Goal: Task Accomplishment & Management: Use online tool/utility

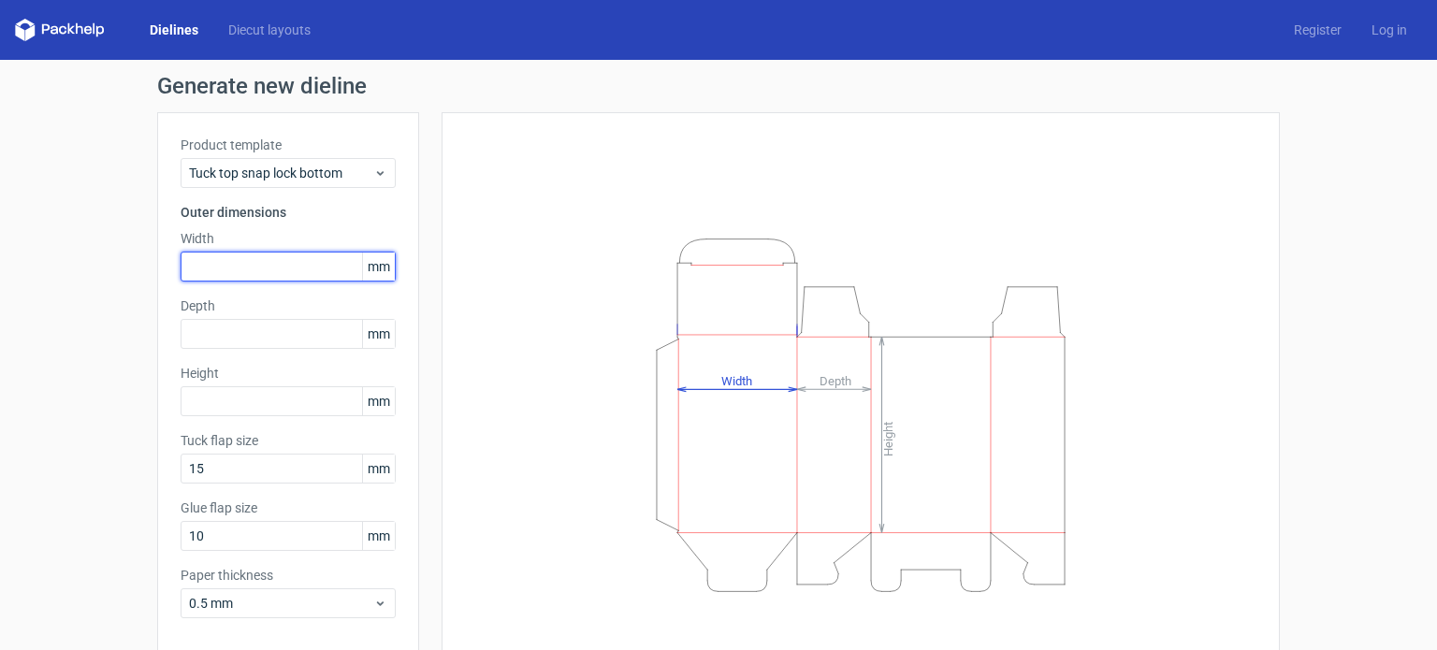
click at [307, 267] on input "text" at bounding box center [288, 267] width 215 height 30
type input "75"
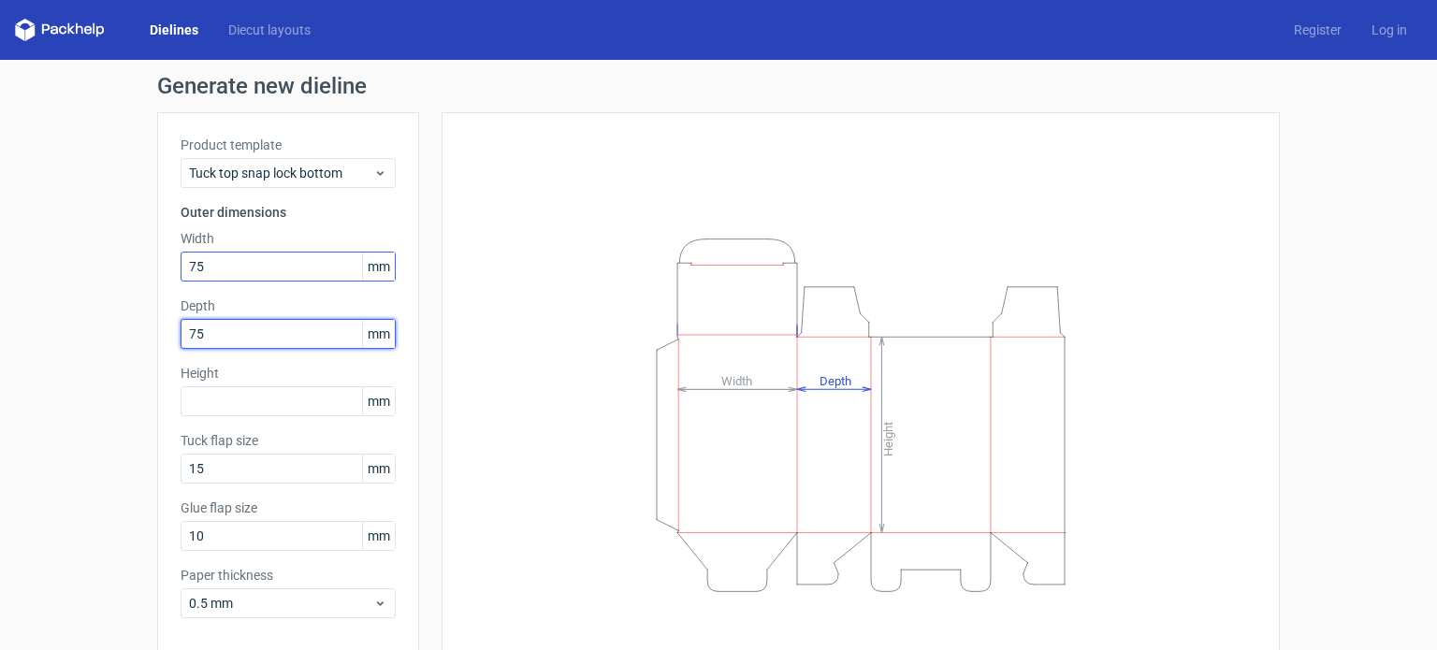
type input "75"
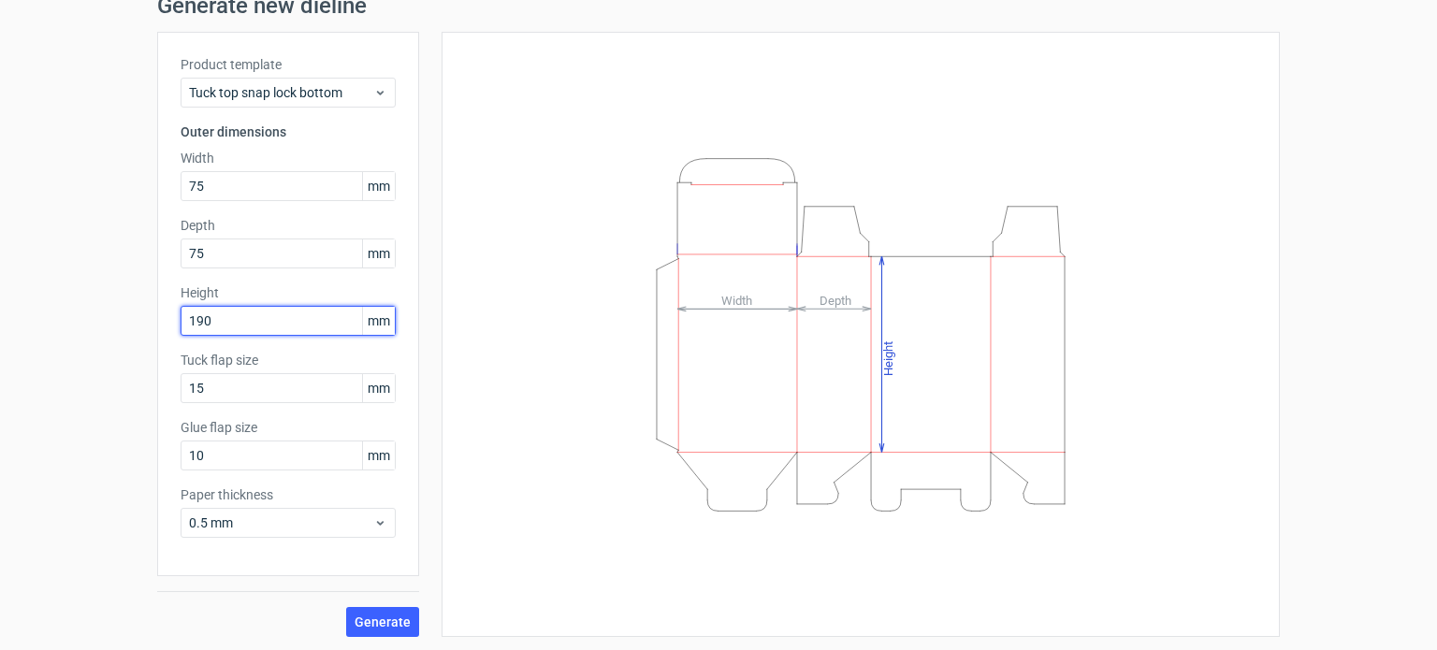
scroll to position [81, 0]
type input "190"
click at [389, 618] on span "Generate" at bounding box center [383, 621] width 56 height 13
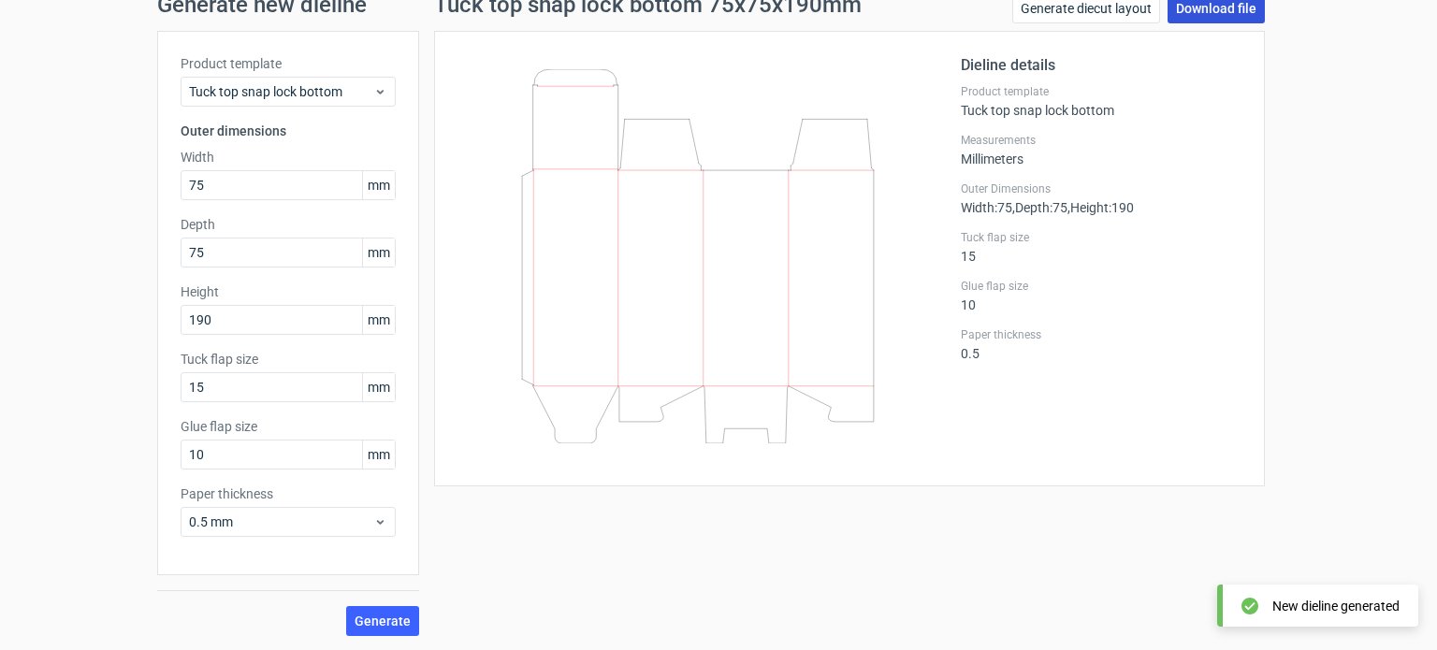
click at [1196, 7] on link "Download file" at bounding box center [1216, 8] width 97 height 30
click at [1186, 14] on link "Download file" at bounding box center [1216, 8] width 97 height 30
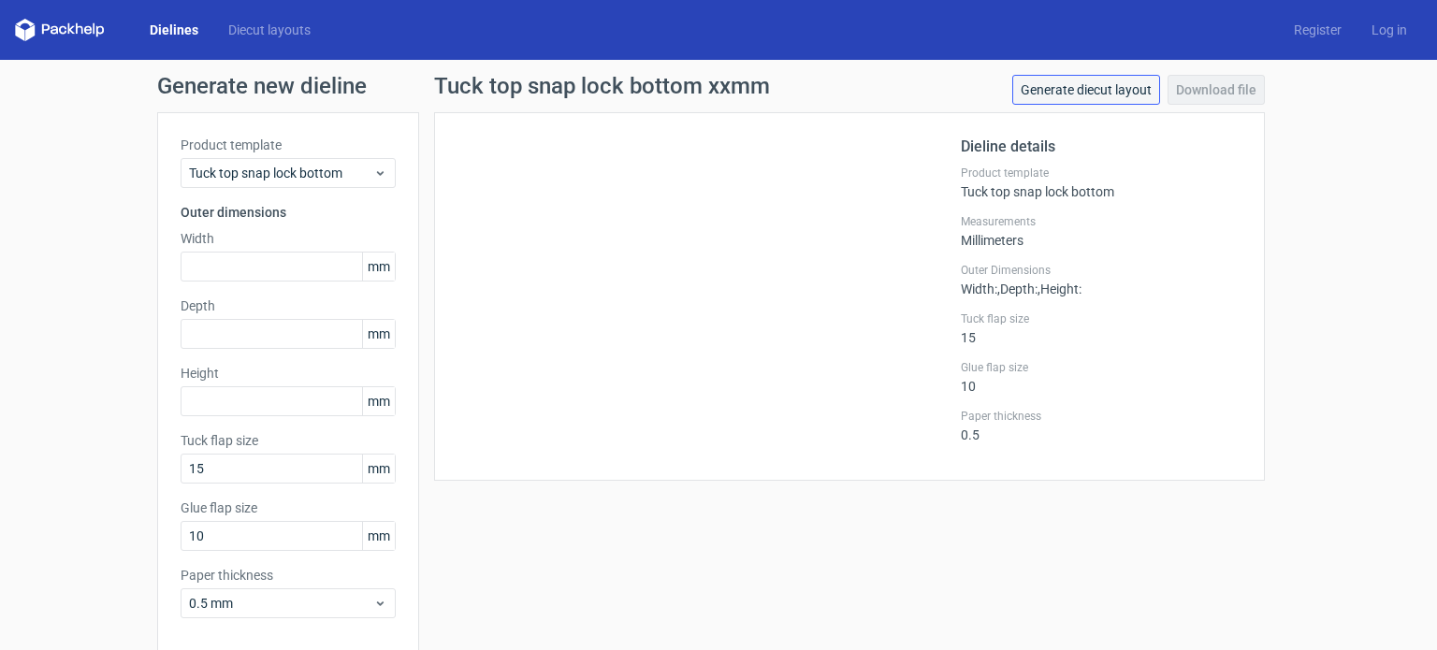
click at [1128, 83] on link "Generate diecut layout" at bounding box center [1086, 90] width 148 height 30
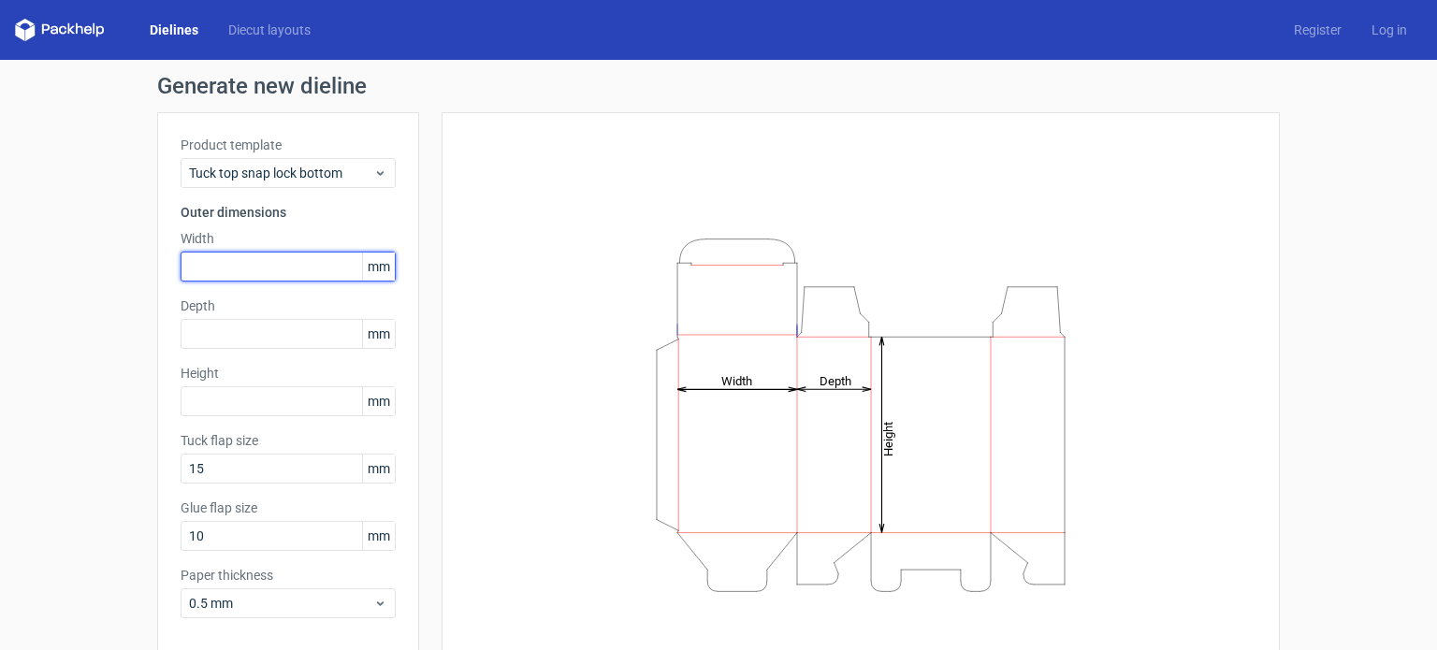
click at [266, 269] on input "text" at bounding box center [288, 267] width 215 height 30
type input "75"
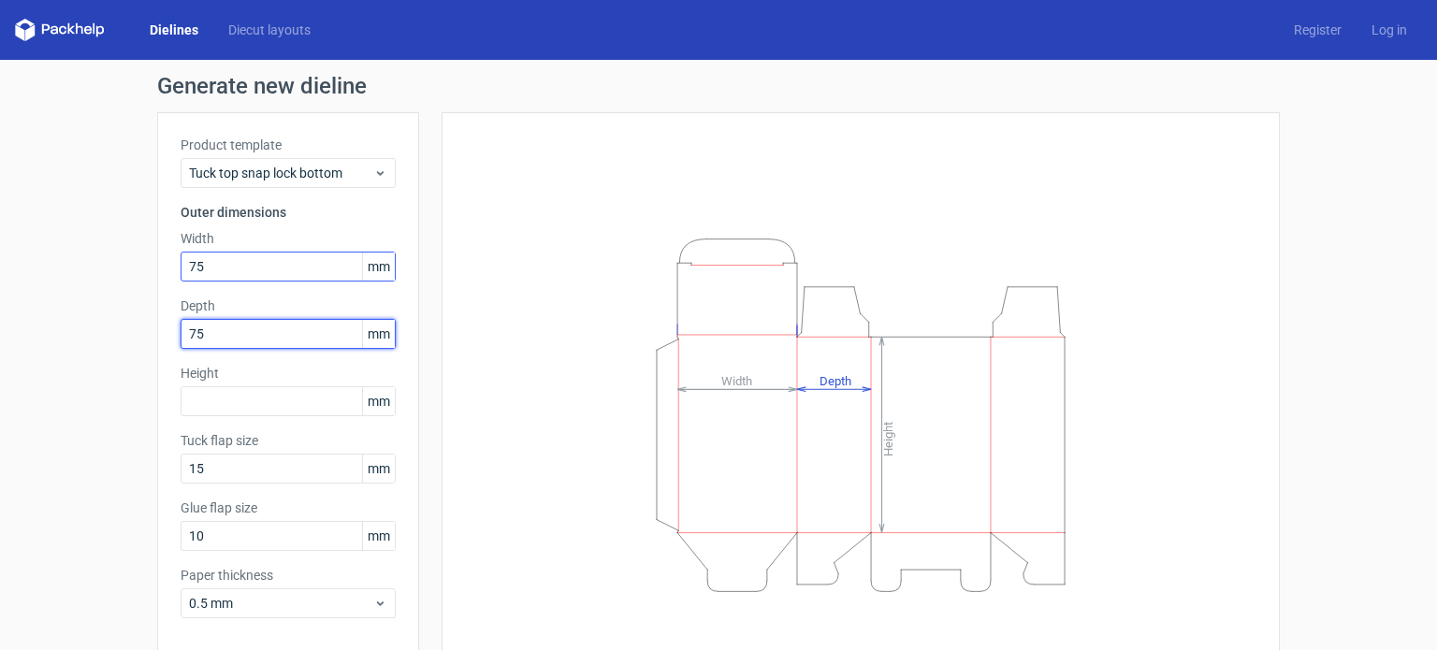
type input "75"
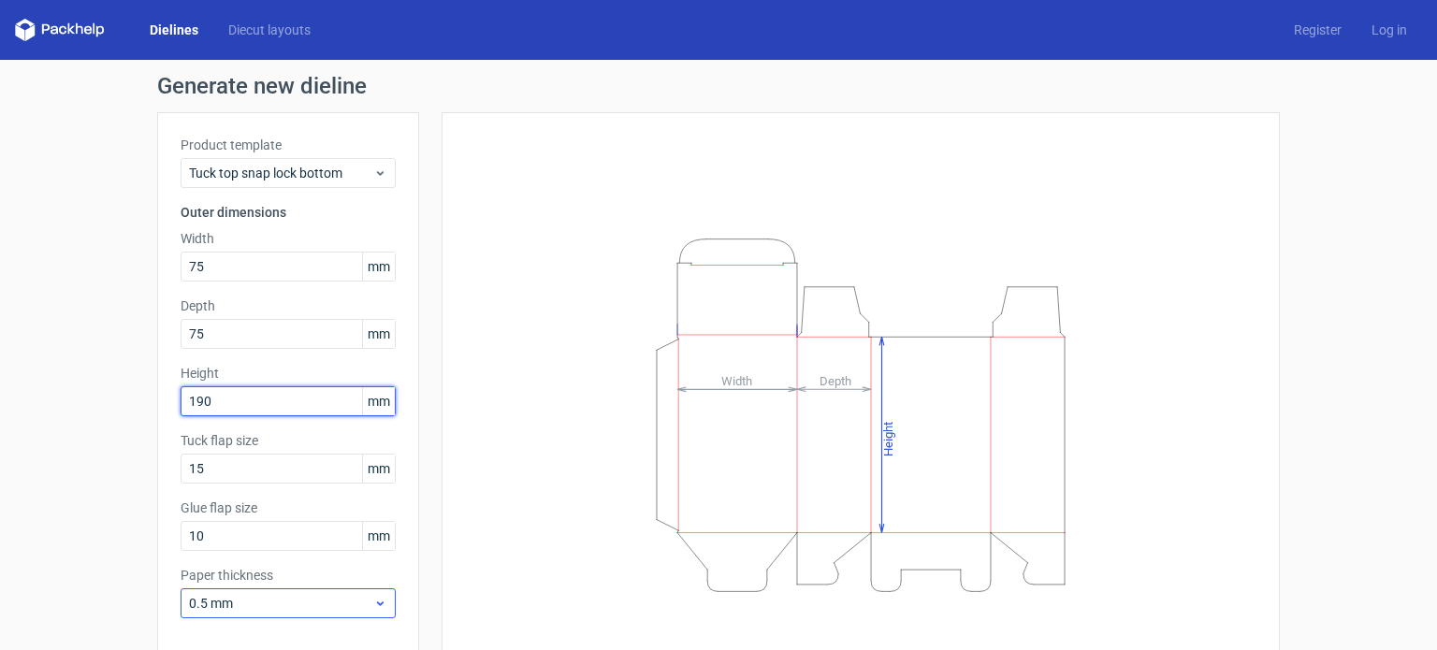
scroll to position [81, 0]
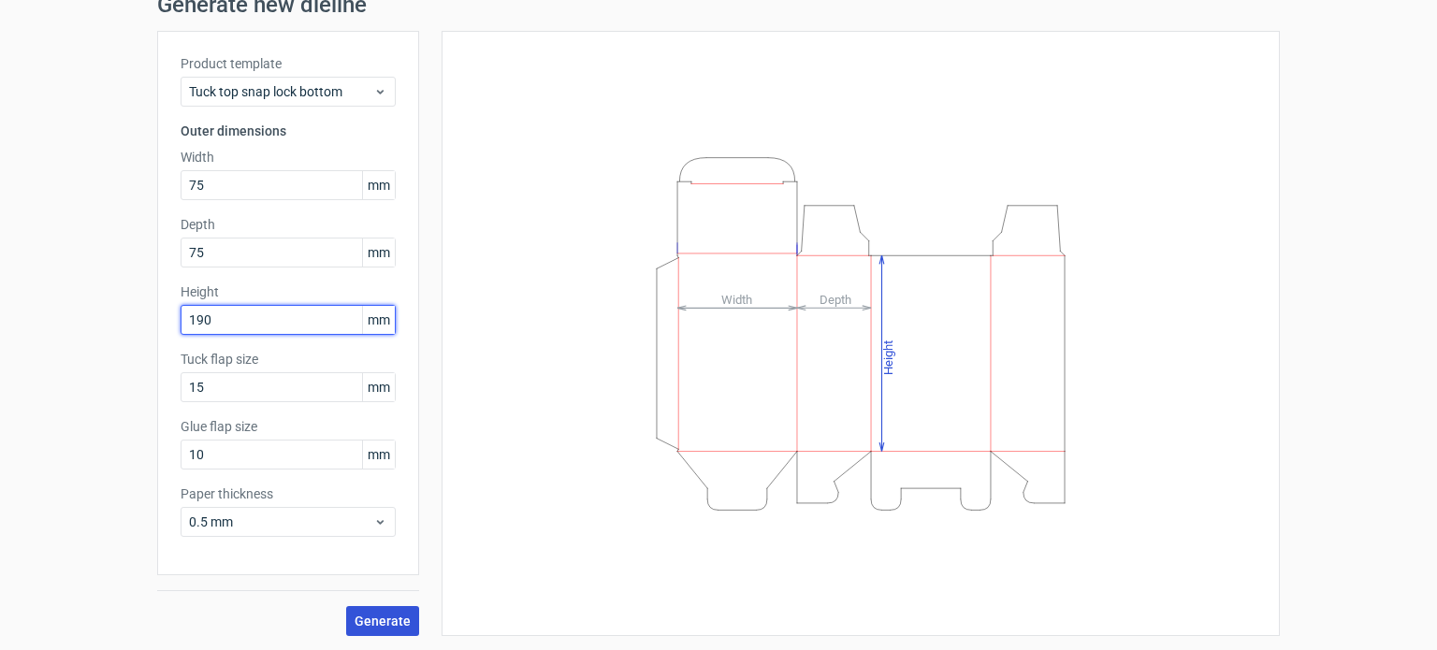
type input "190"
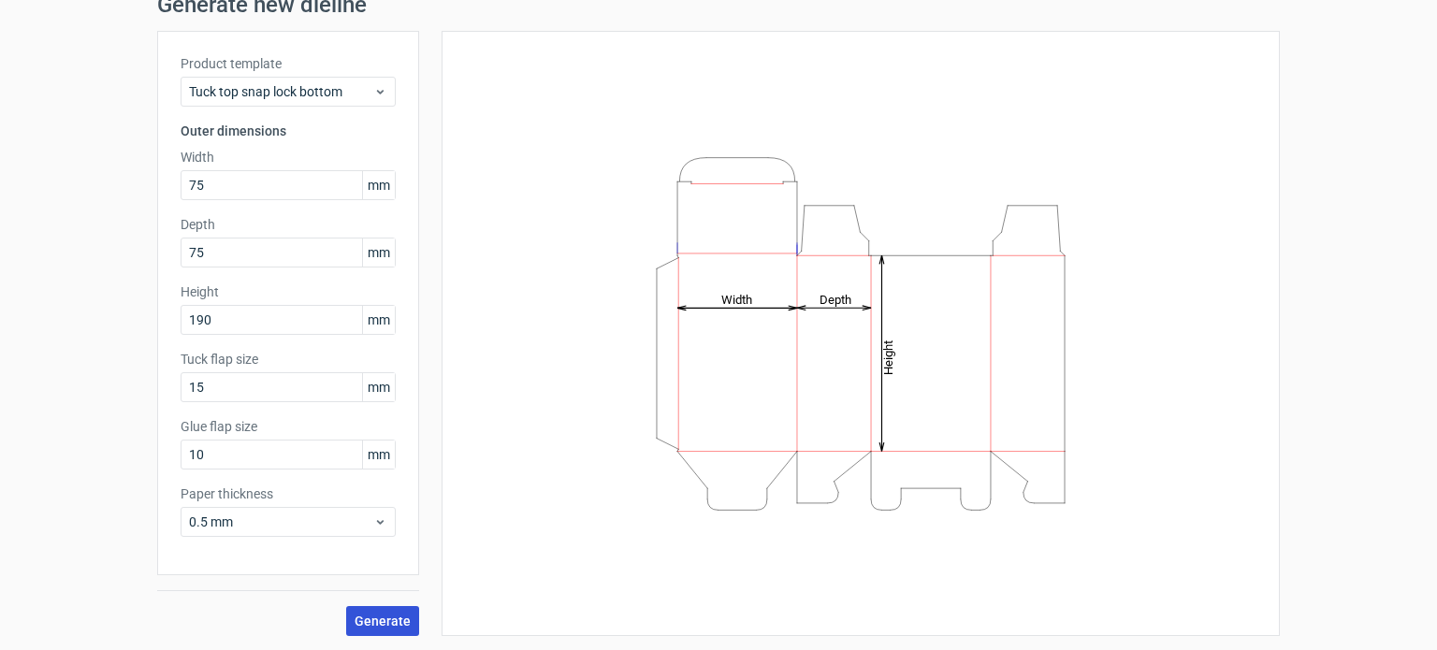
click at [370, 618] on span "Generate" at bounding box center [383, 621] width 56 height 13
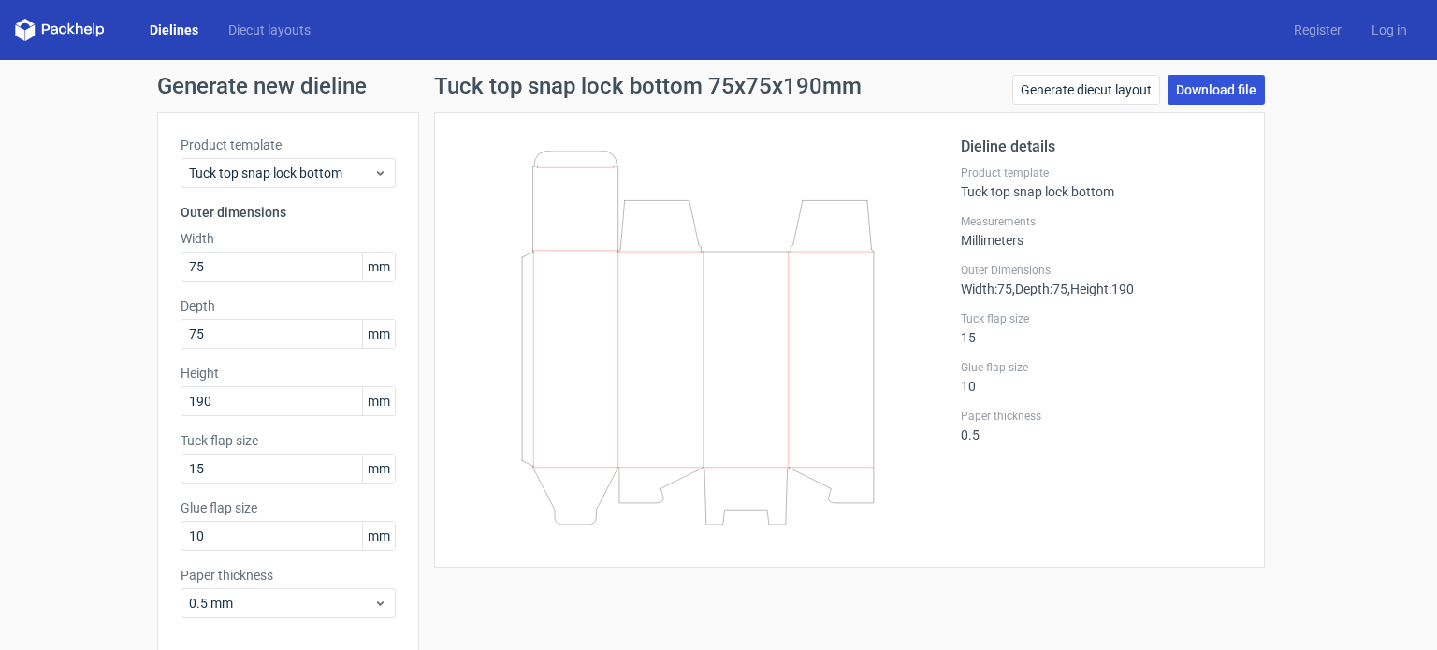
click at [1209, 95] on link "Download file" at bounding box center [1216, 90] width 97 height 30
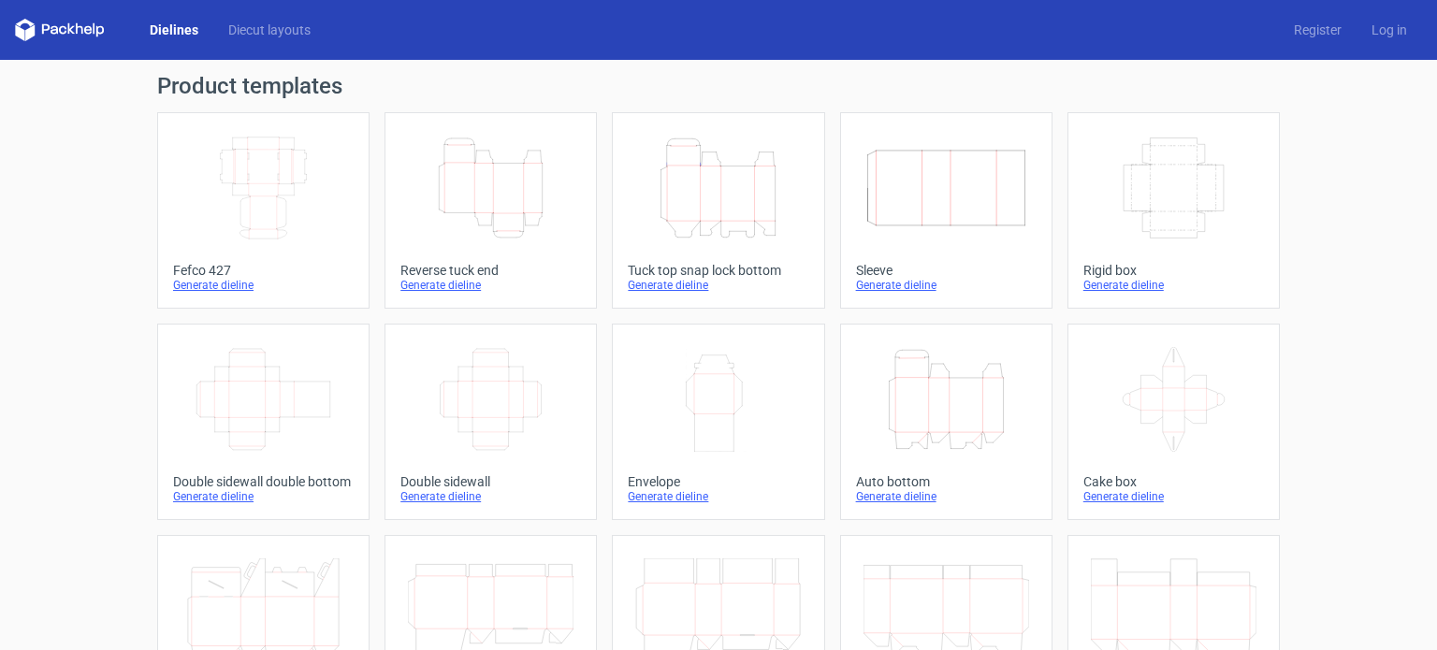
click at [736, 210] on icon "Height Depth Width" at bounding box center [718, 188] width 166 height 105
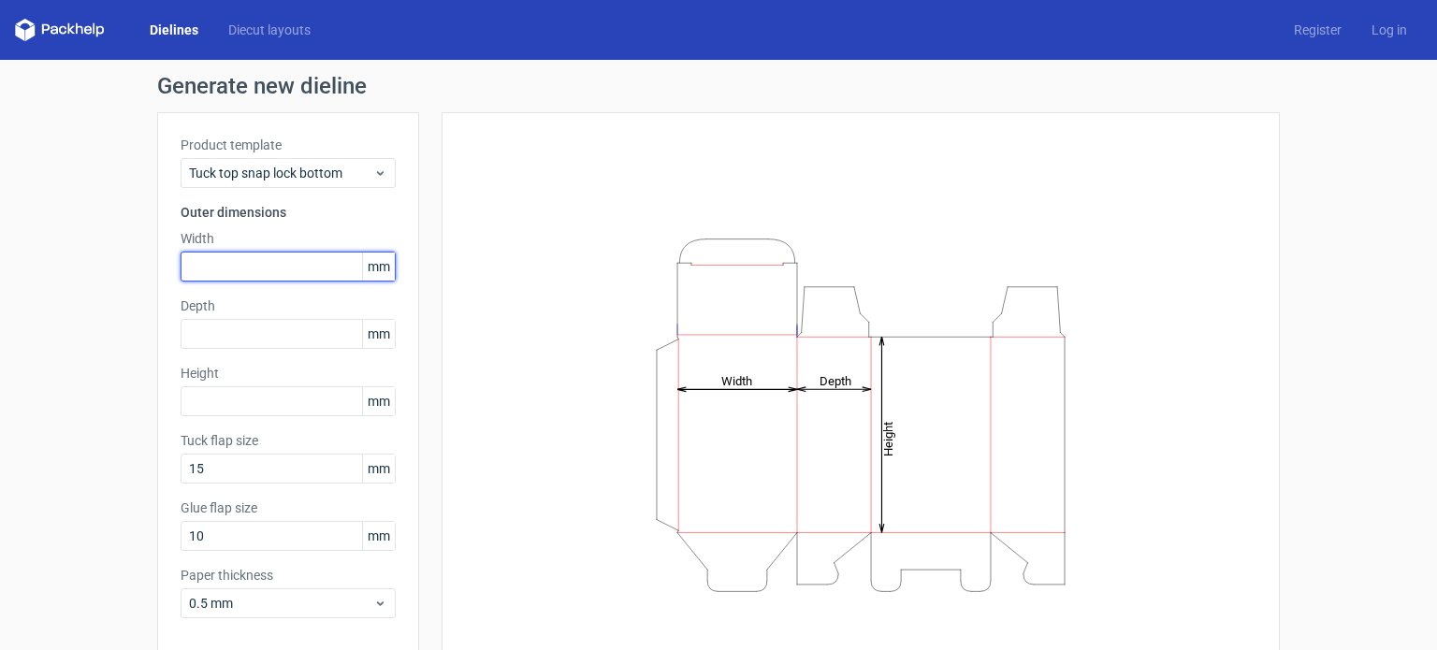
click at [288, 269] on input "text" at bounding box center [288, 267] width 215 height 30
click at [263, 275] on input "text" at bounding box center [288, 267] width 215 height 30
type input "75"
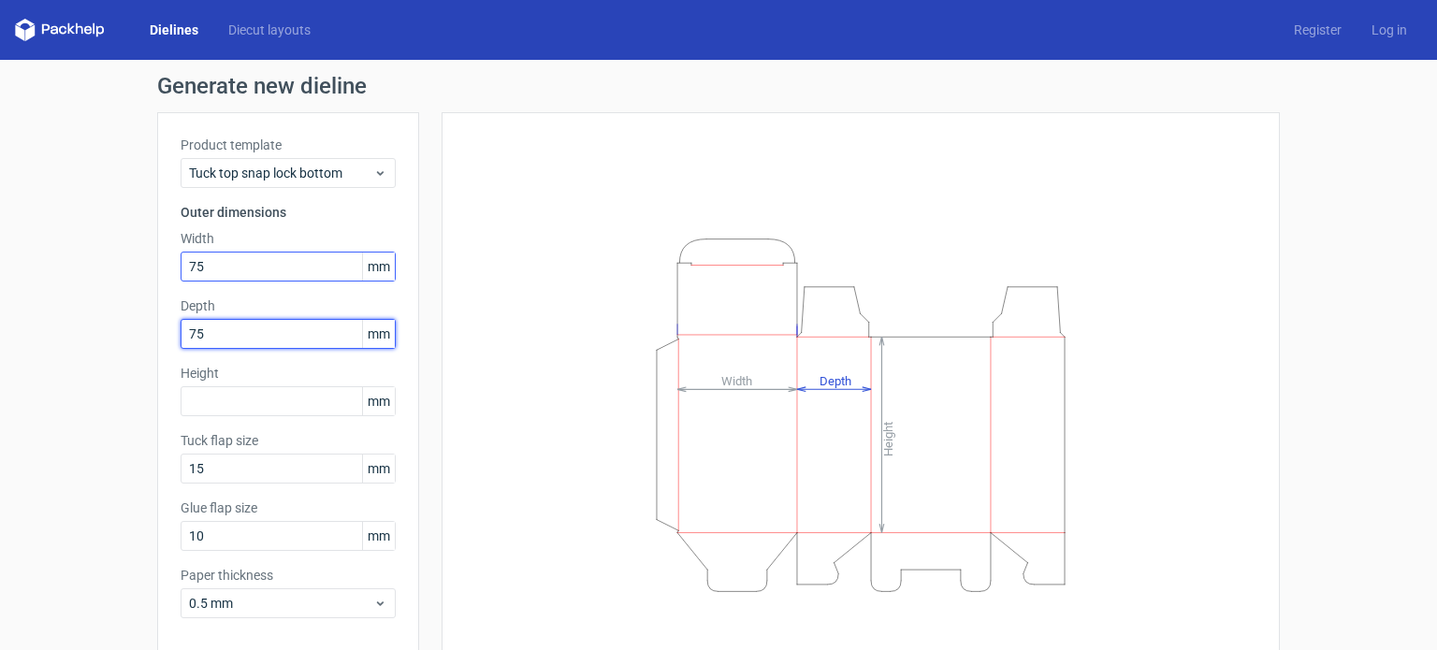
type input "75"
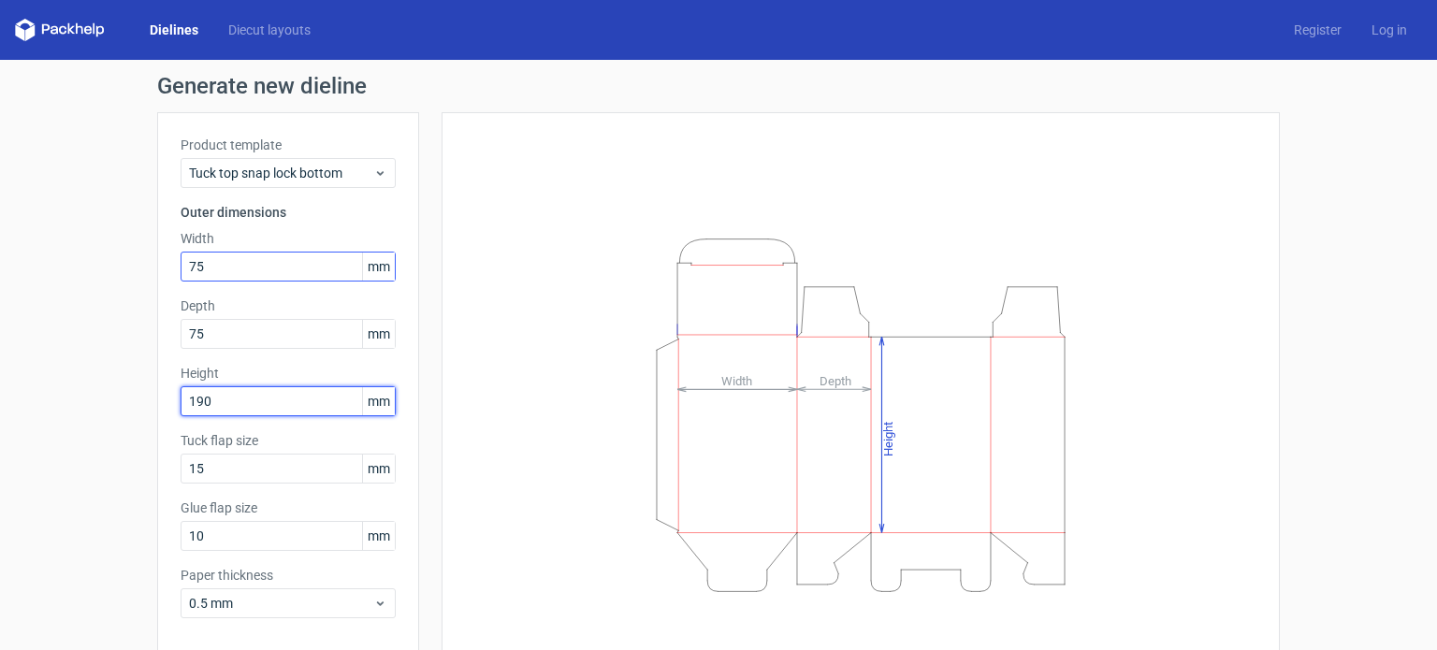
type input "190"
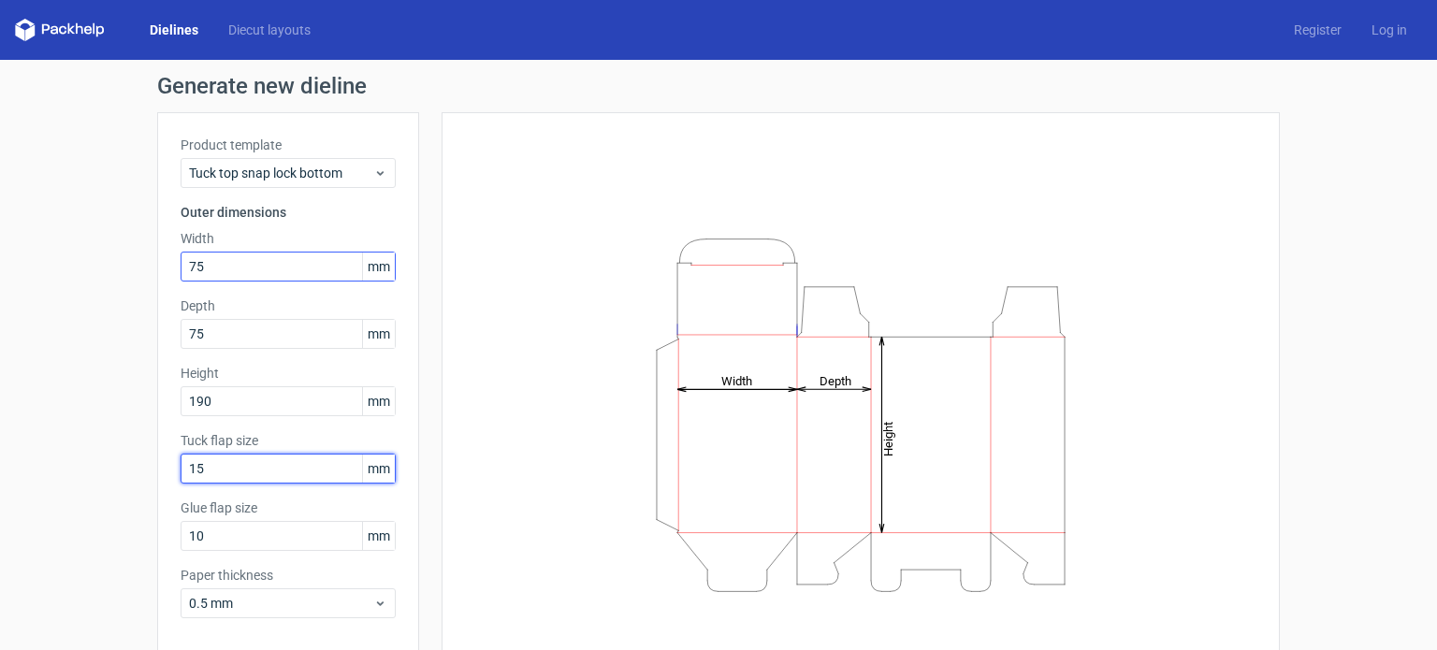
scroll to position [81, 0]
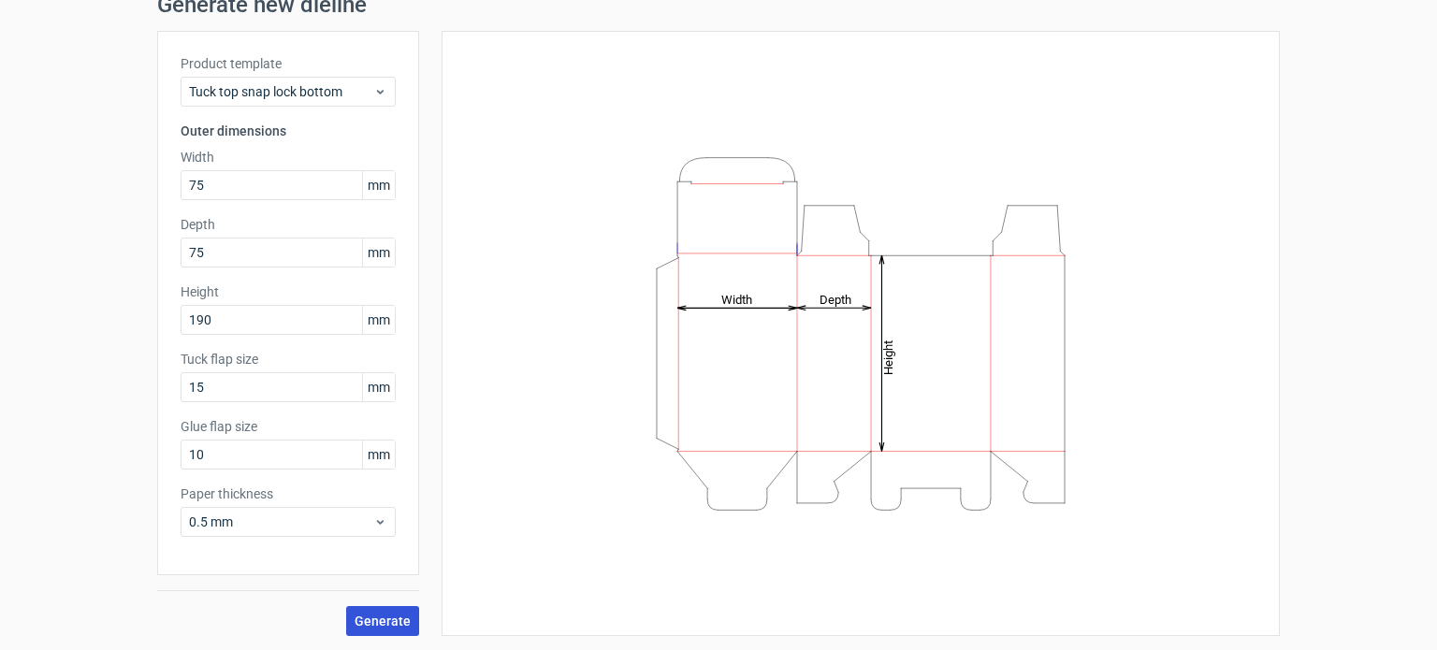
click at [376, 606] on button "Generate" at bounding box center [382, 621] width 73 height 30
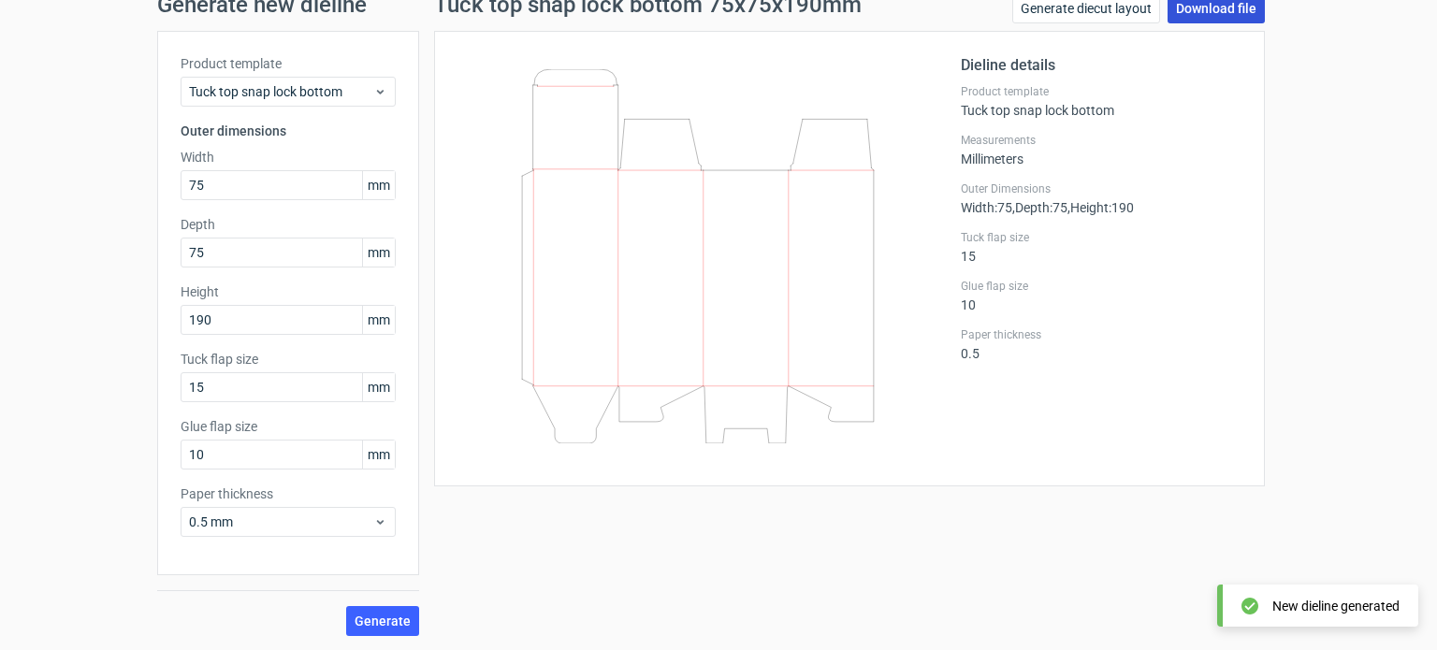
click at [1226, 8] on link "Download file" at bounding box center [1216, 8] width 97 height 30
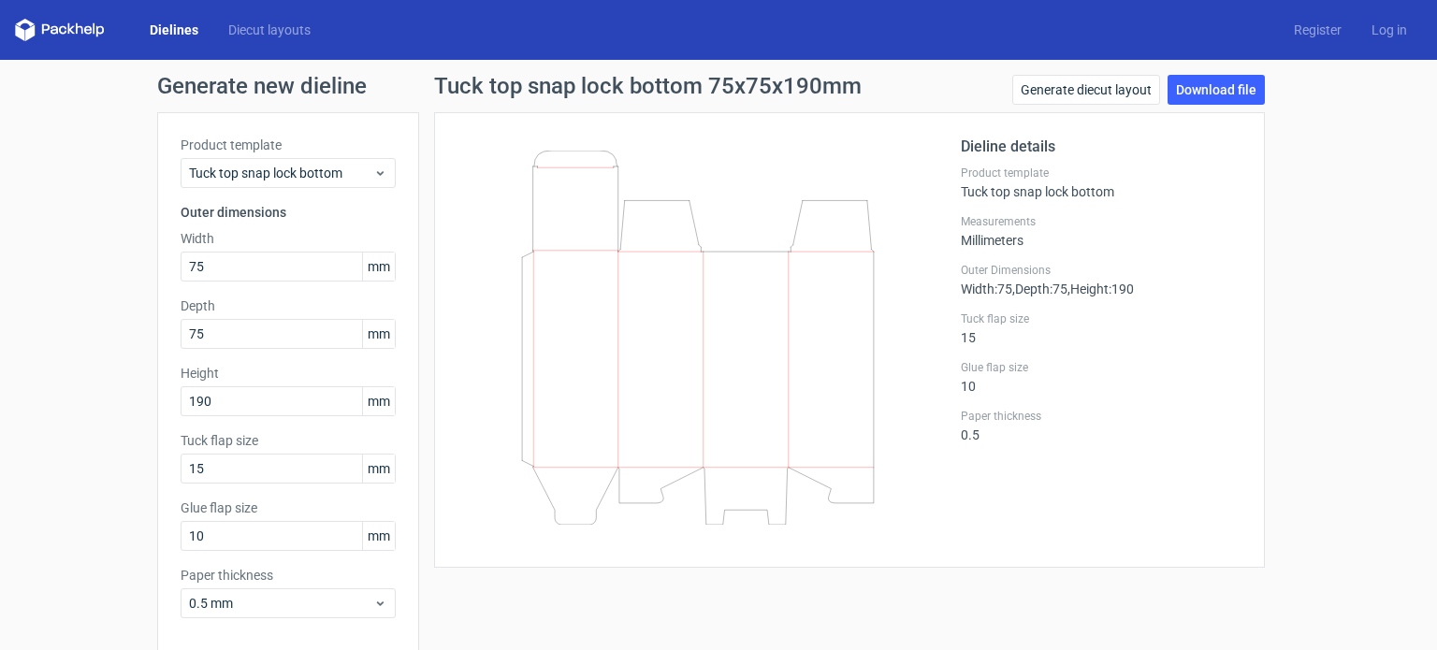
click at [54, 34] on icon at bounding box center [60, 30] width 90 height 22
click at [36, 22] on icon at bounding box center [60, 30] width 90 height 22
click at [272, 31] on link "Diecut layouts" at bounding box center [269, 30] width 112 height 19
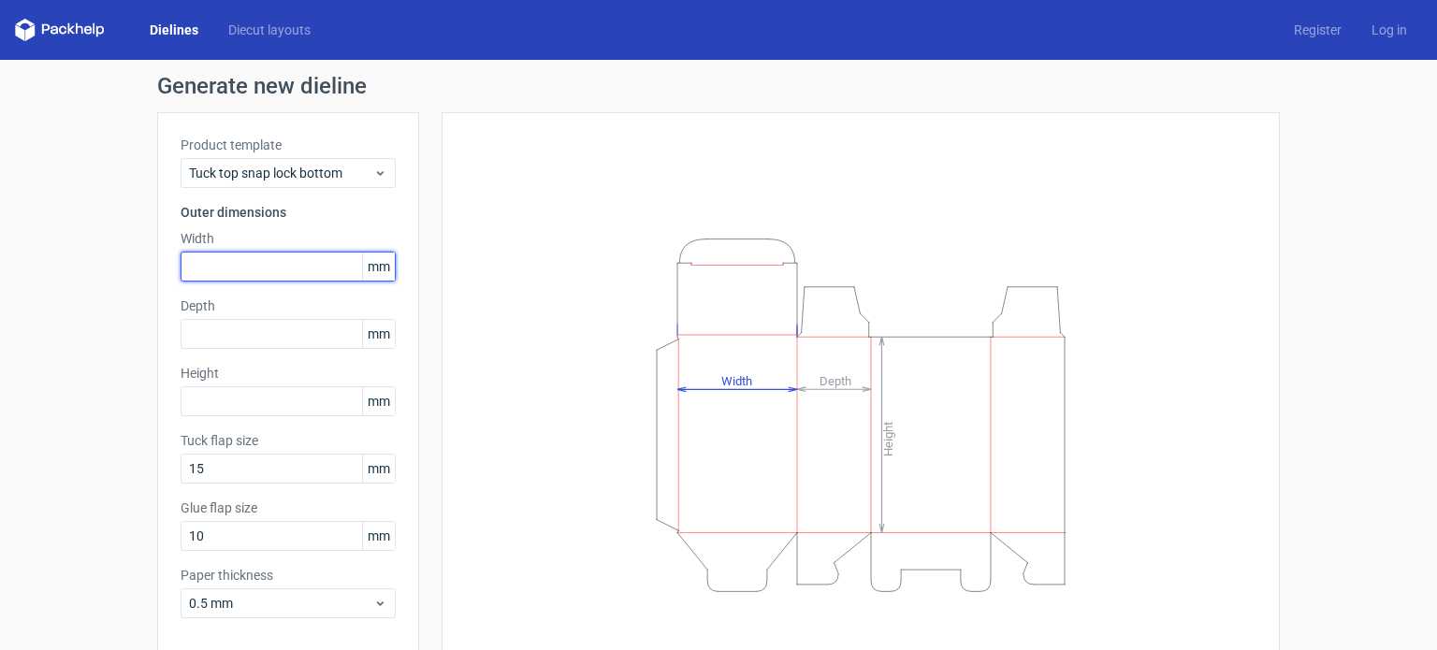
click at [250, 258] on input "text" at bounding box center [288, 267] width 215 height 30
type input "100"
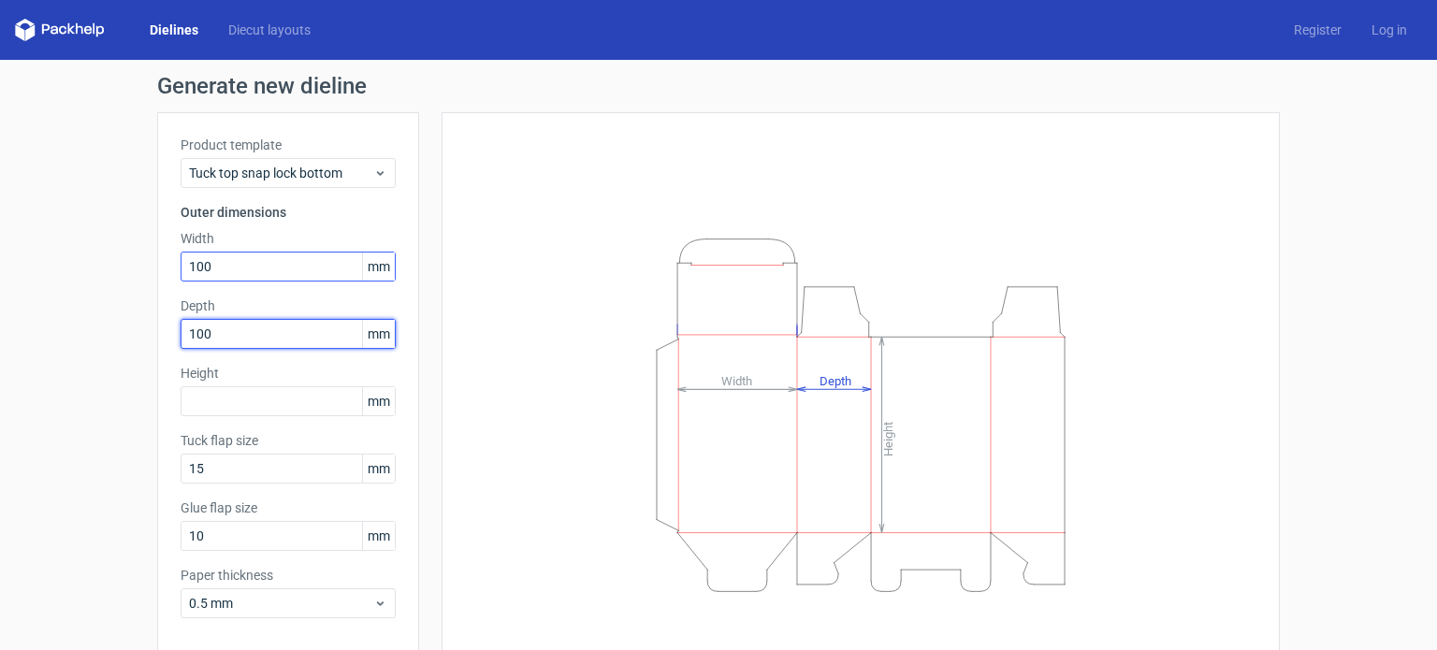
type input "100"
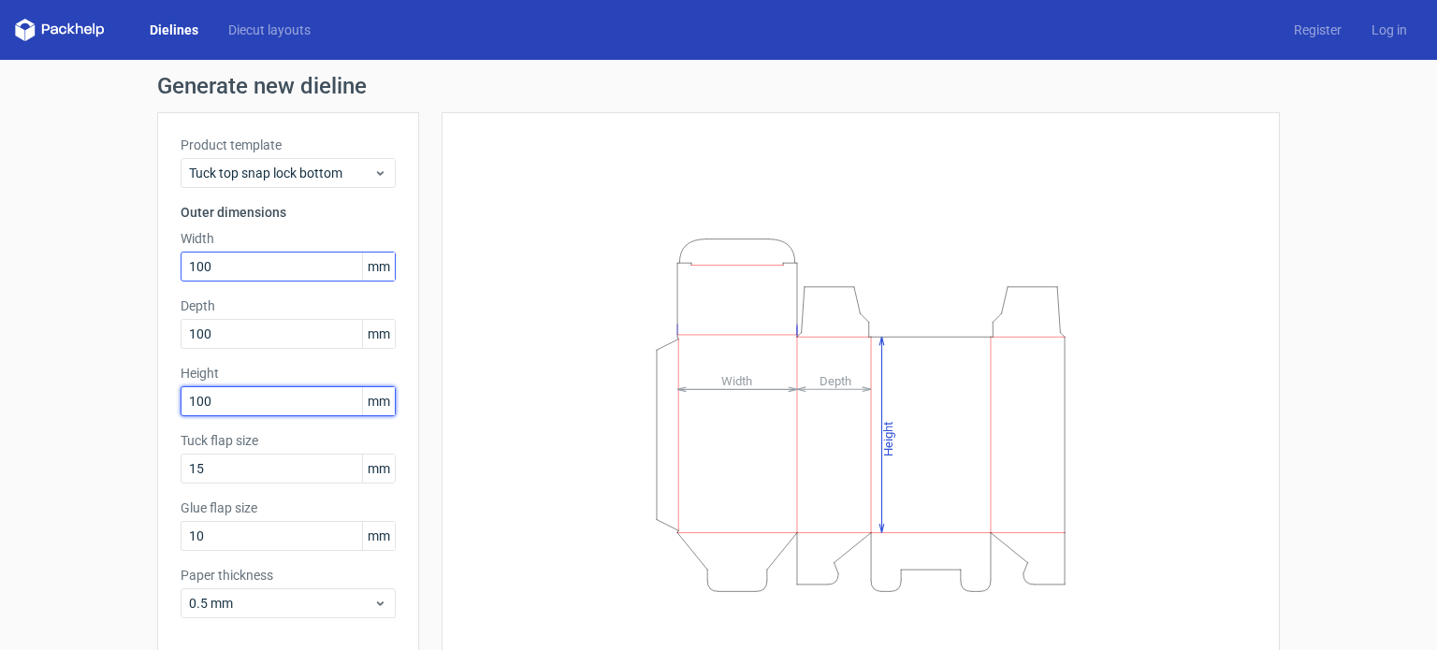
scroll to position [81, 0]
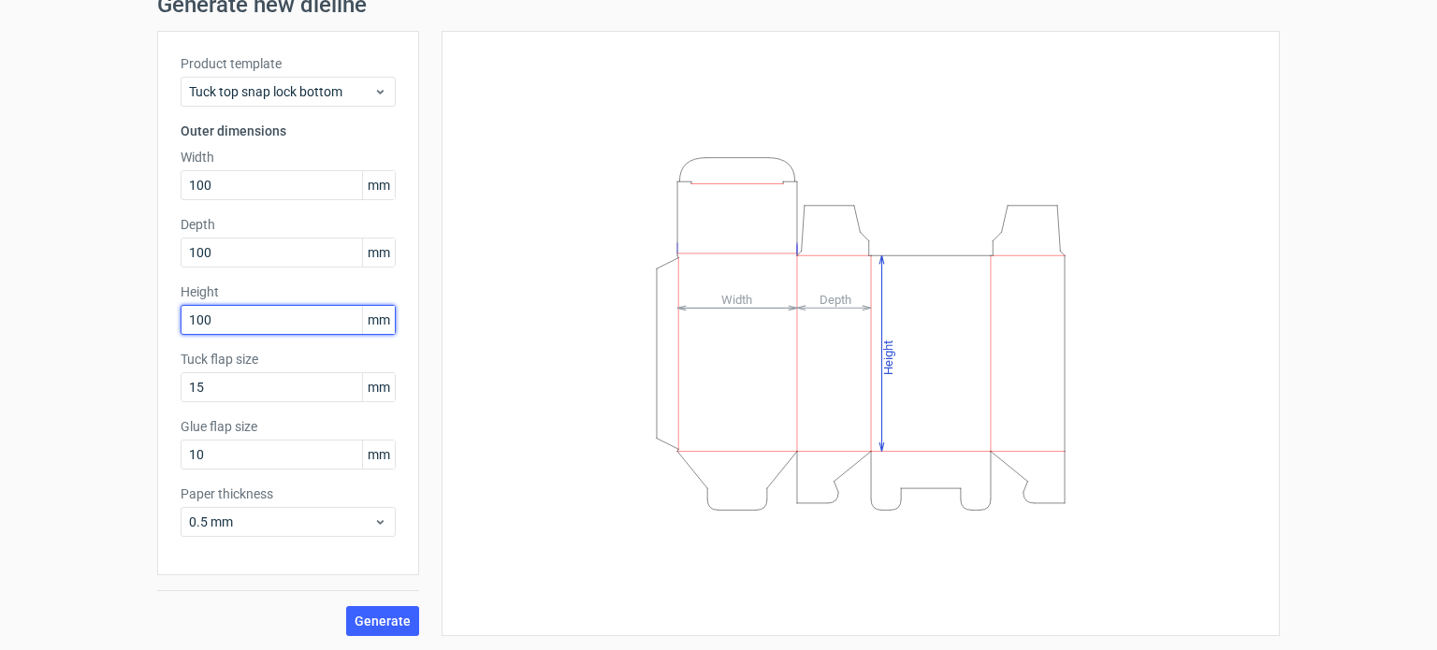
type input "100"
click at [359, 603] on div "Generate" at bounding box center [288, 605] width 262 height 61
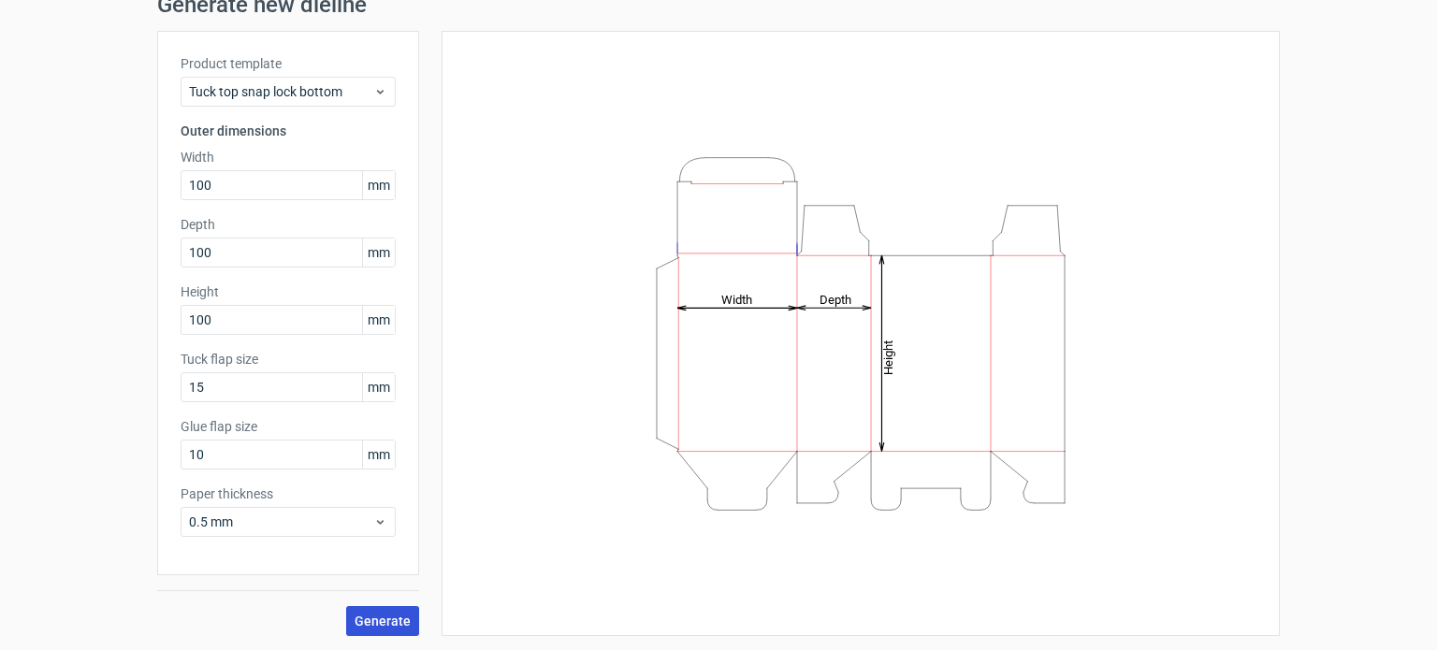
click at [369, 615] on span "Generate" at bounding box center [383, 621] width 56 height 13
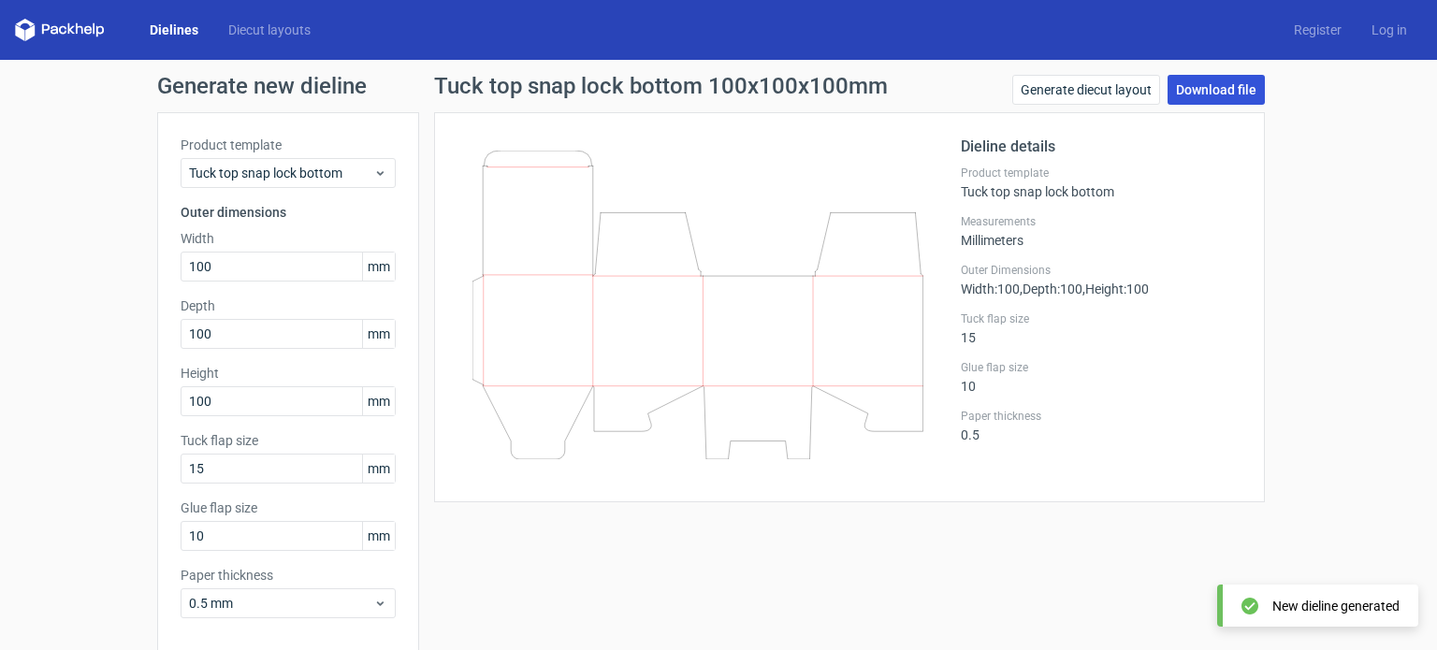
click at [1194, 81] on link "Download file" at bounding box center [1216, 90] width 97 height 30
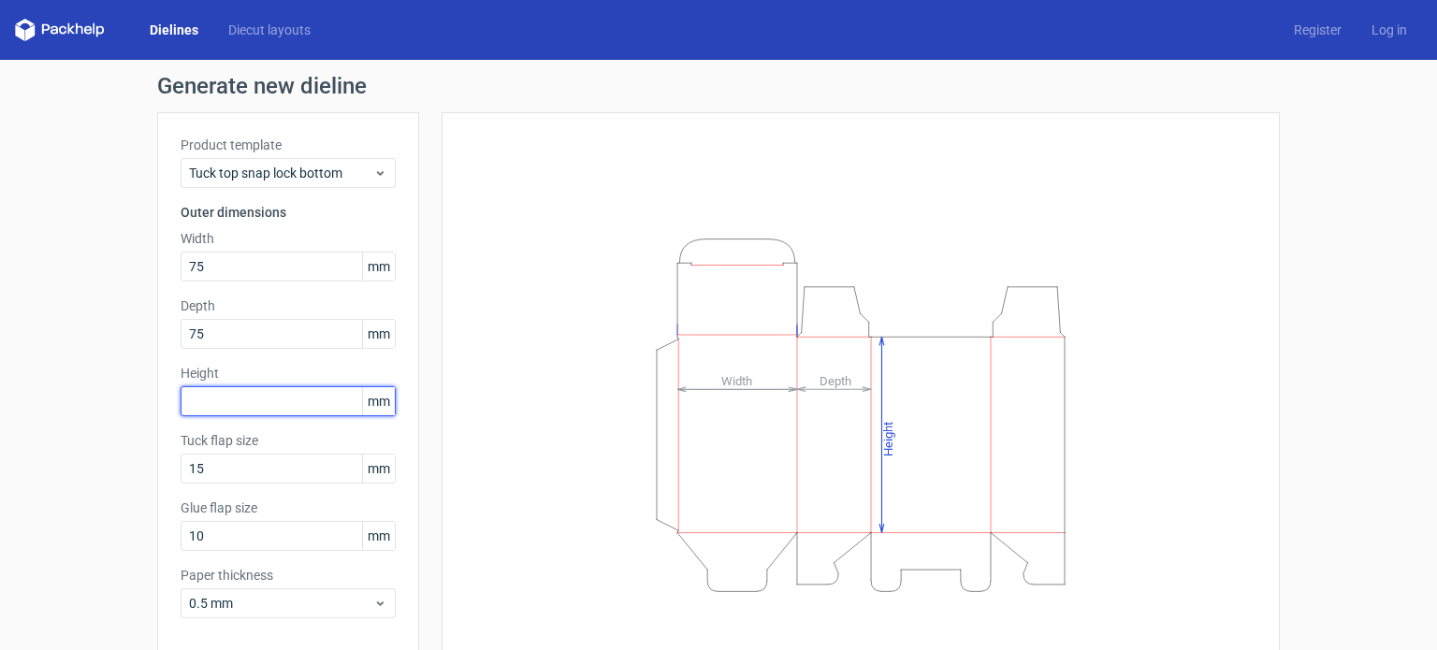
click at [247, 402] on input "text" at bounding box center [288, 401] width 215 height 30
type input "190"
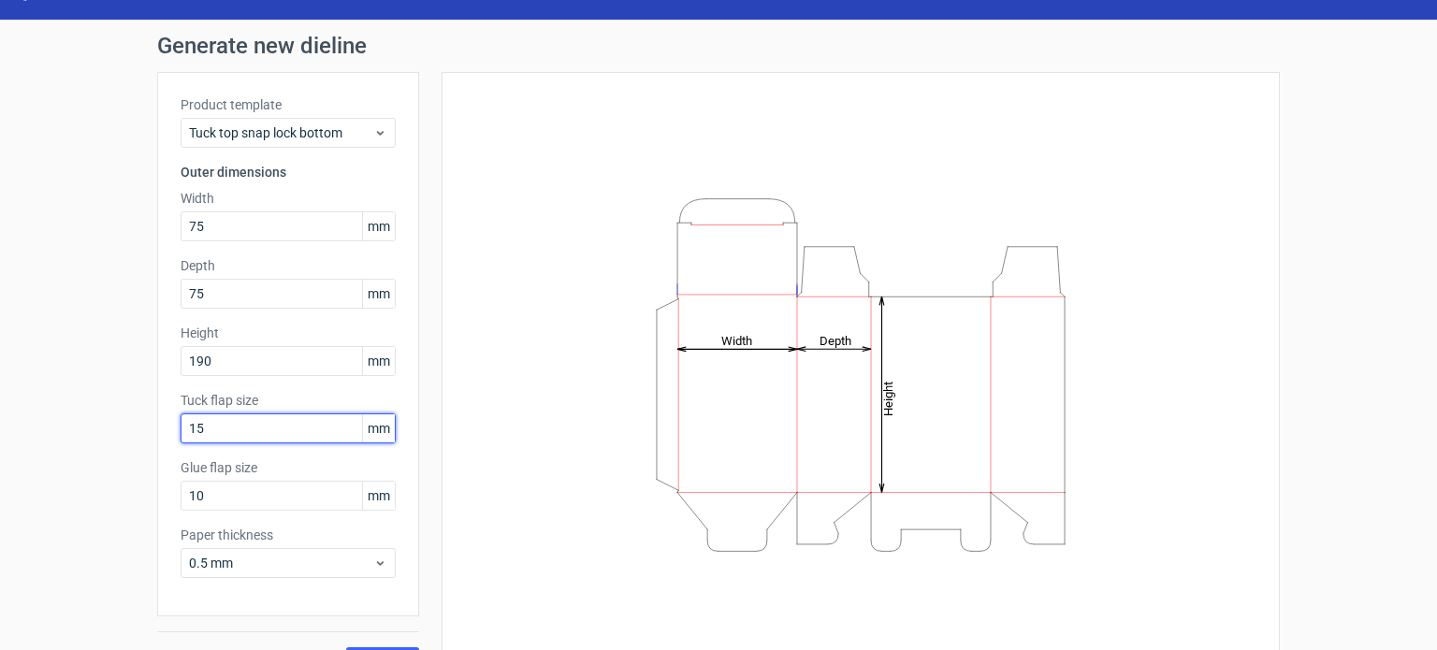
scroll to position [81, 0]
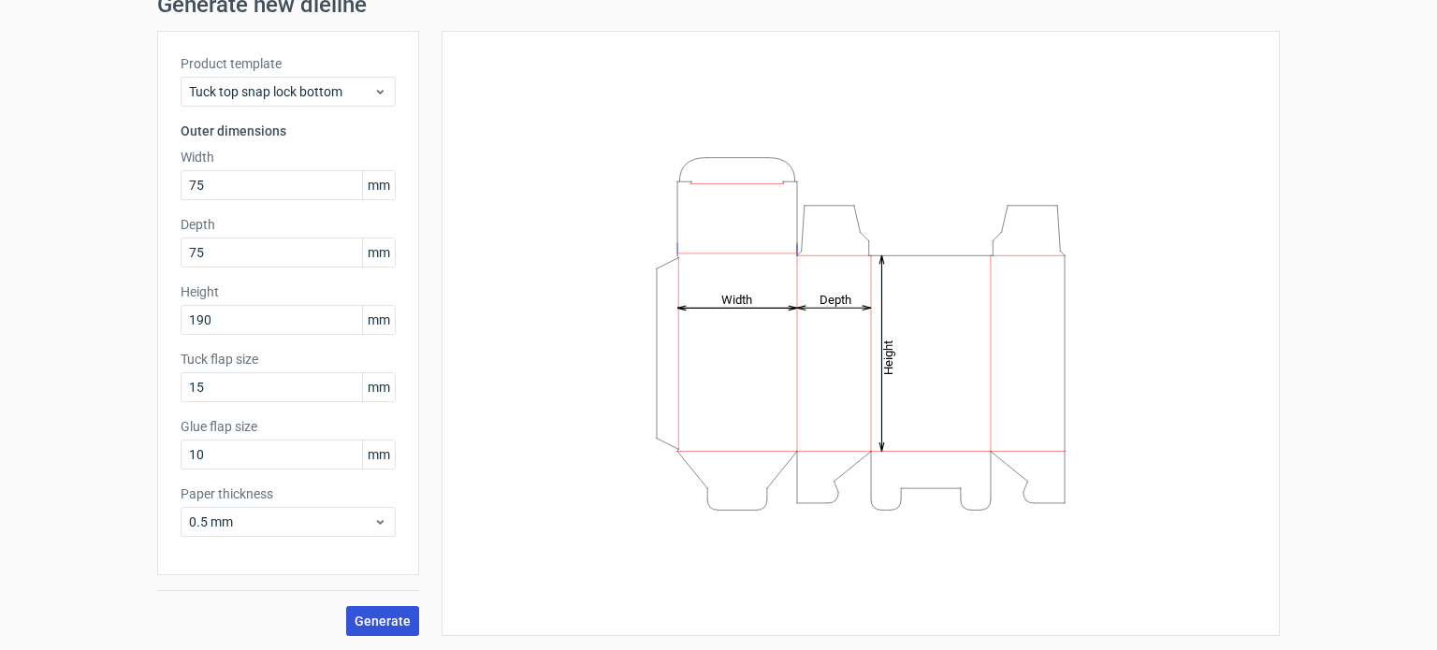
click at [364, 617] on span "Generate" at bounding box center [383, 621] width 56 height 13
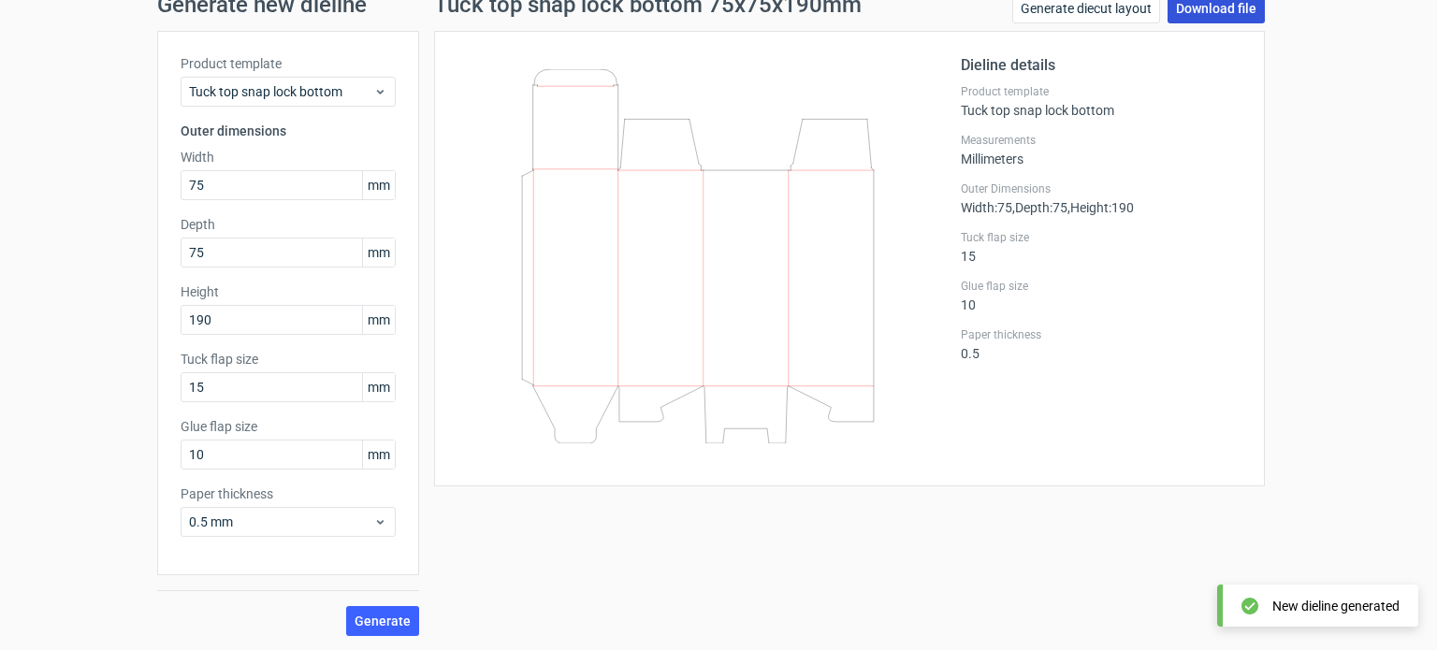
click at [1216, 19] on link "Download file" at bounding box center [1216, 8] width 97 height 30
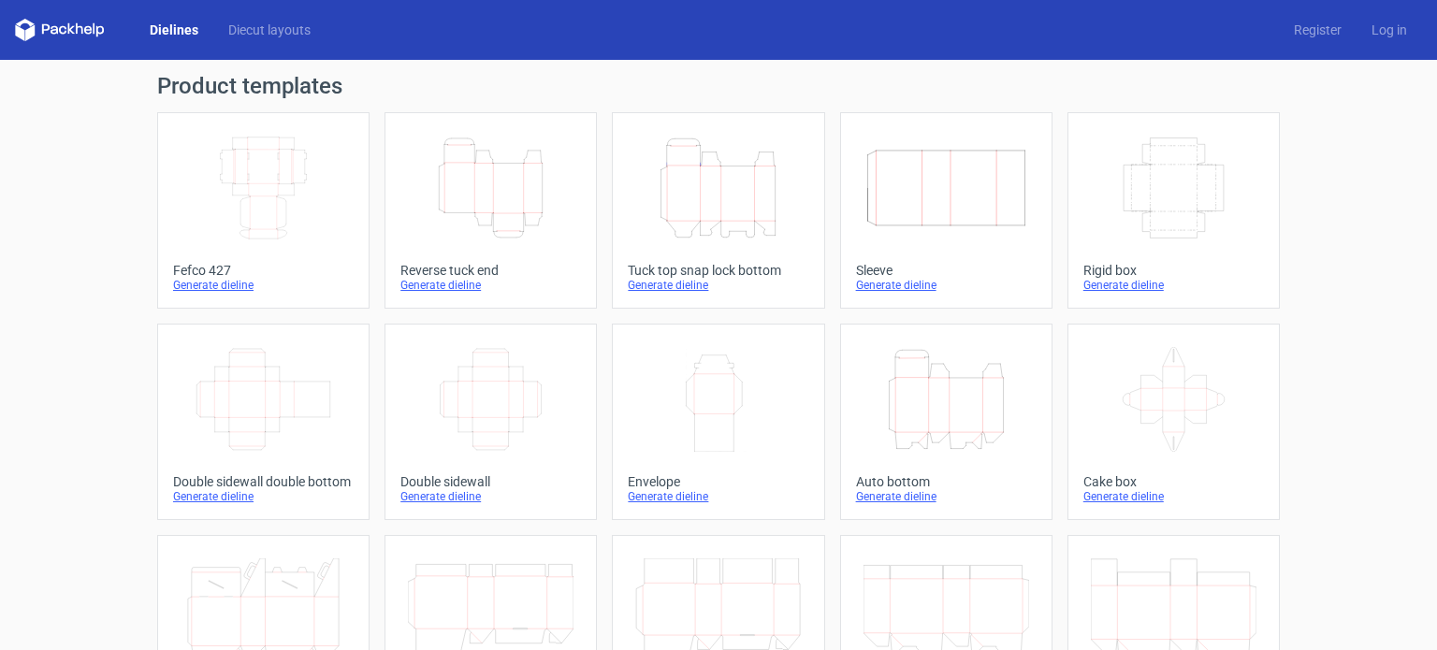
click at [655, 233] on icon "Height Depth Width" at bounding box center [718, 188] width 166 height 105
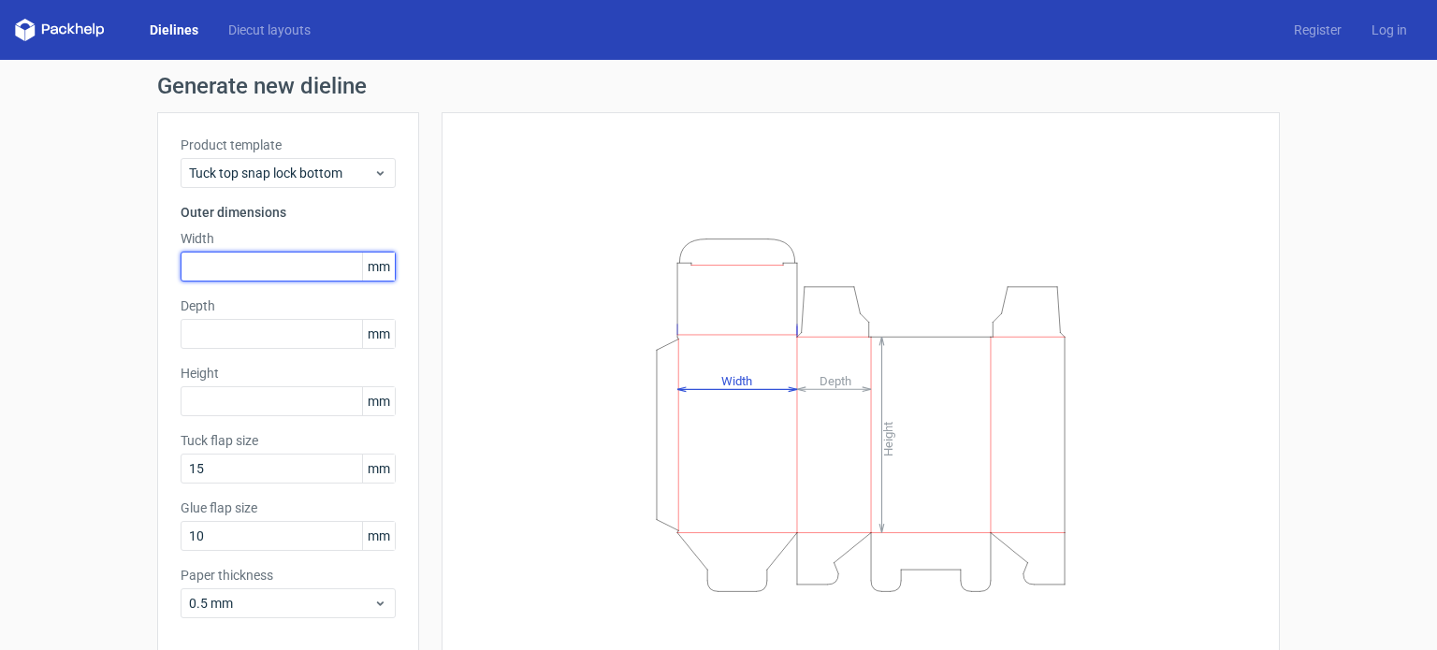
click at [262, 267] on input "text" at bounding box center [288, 267] width 215 height 30
type input "75"
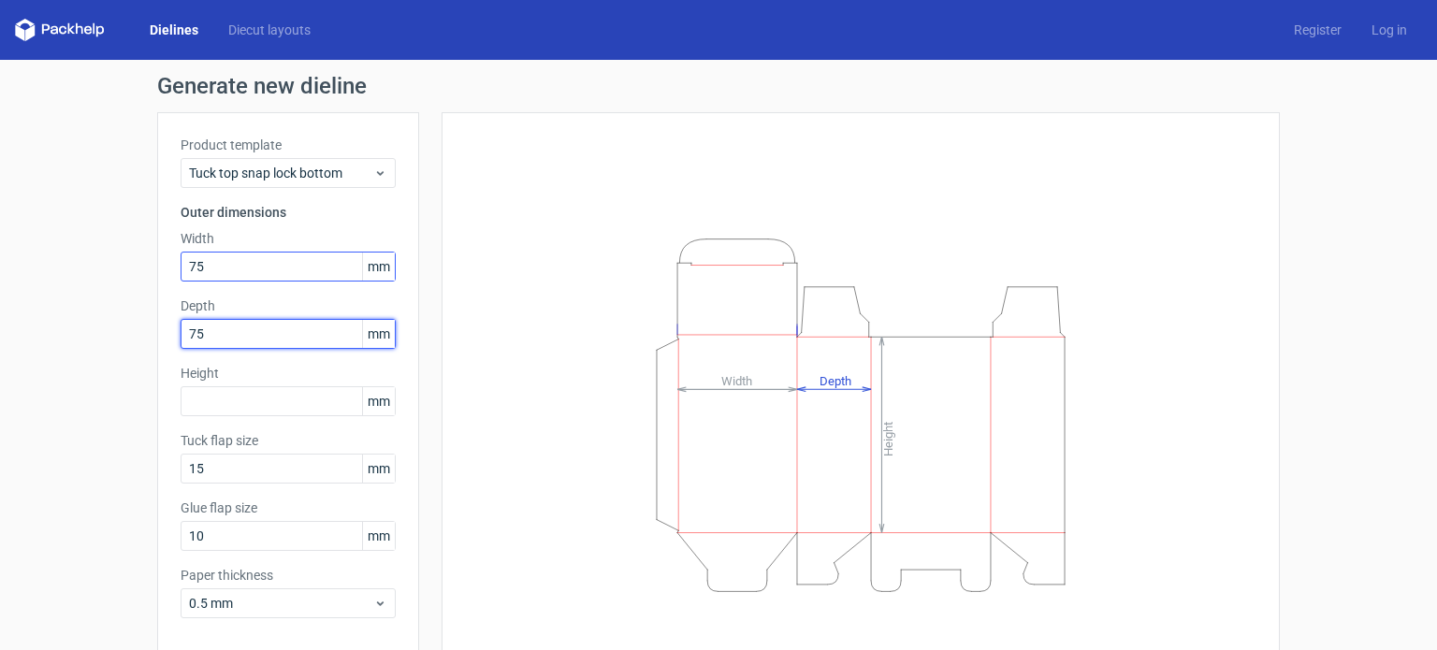
type input "75"
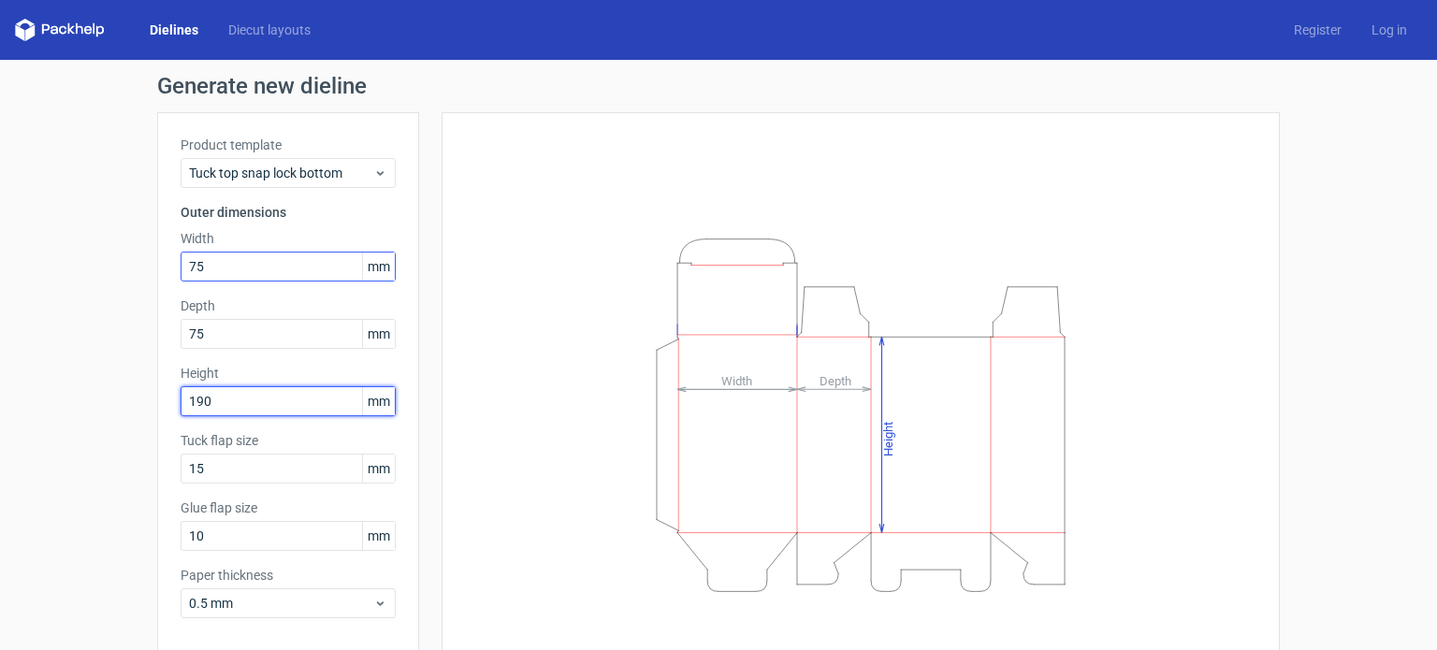
type input "190"
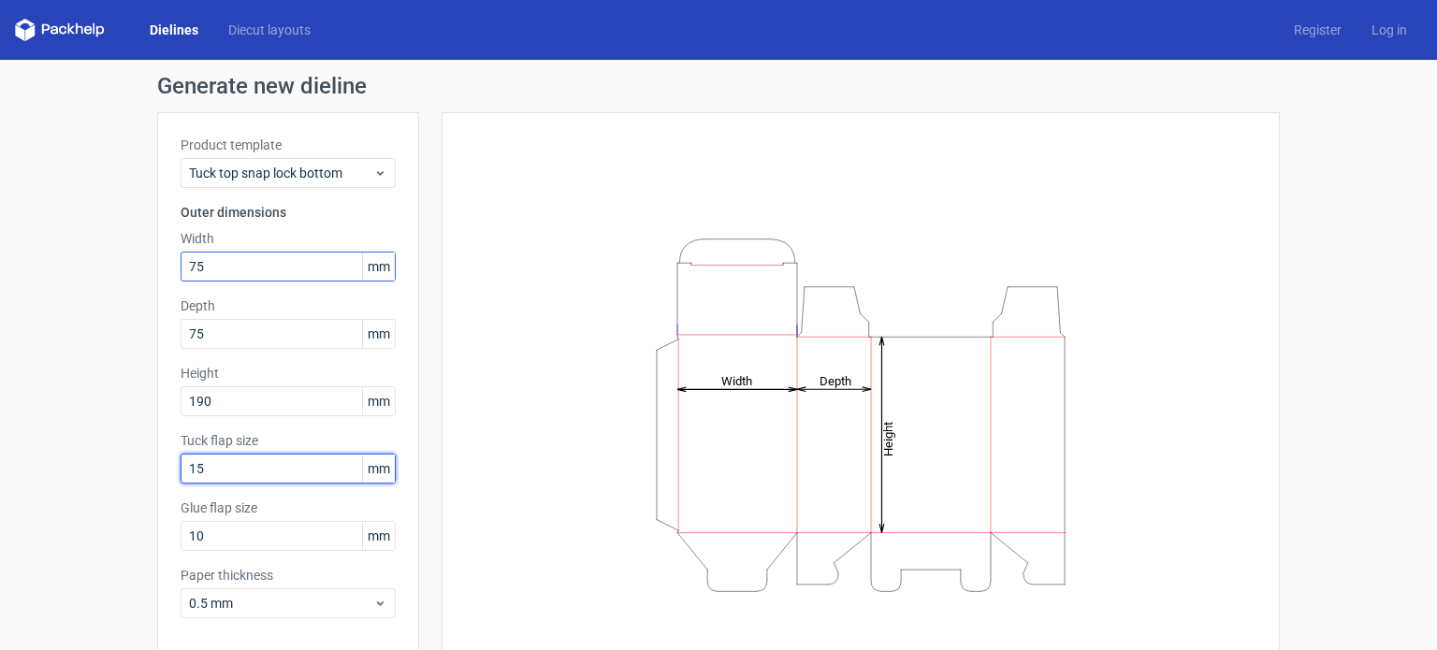
scroll to position [81, 0]
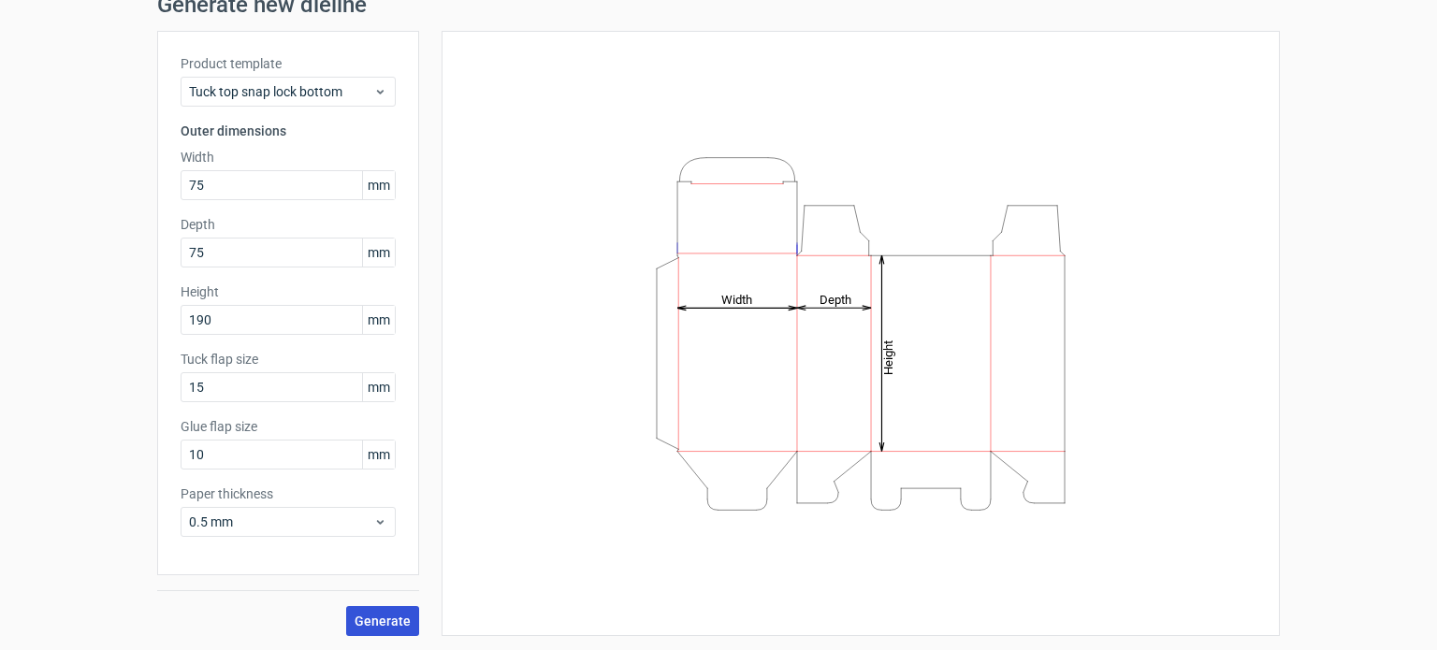
click at [361, 621] on span "Generate" at bounding box center [383, 621] width 56 height 13
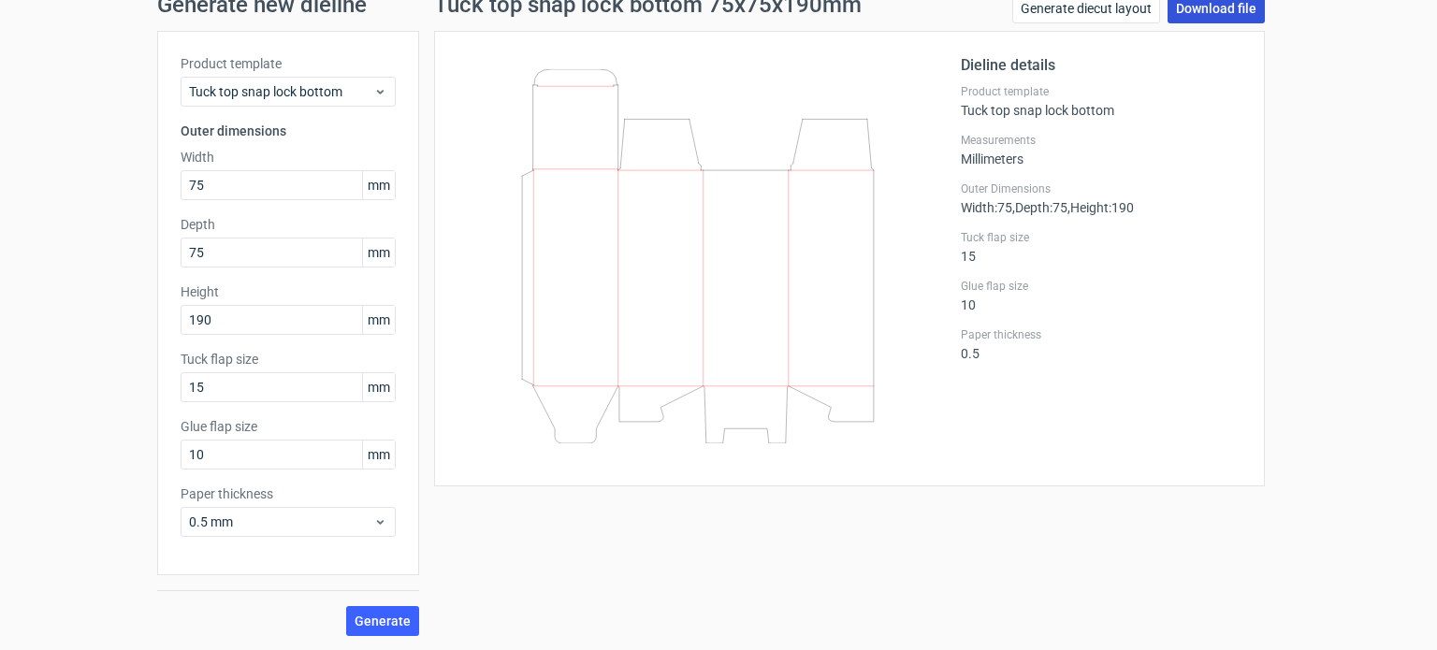
click at [1207, 16] on link "Download file" at bounding box center [1216, 8] width 97 height 30
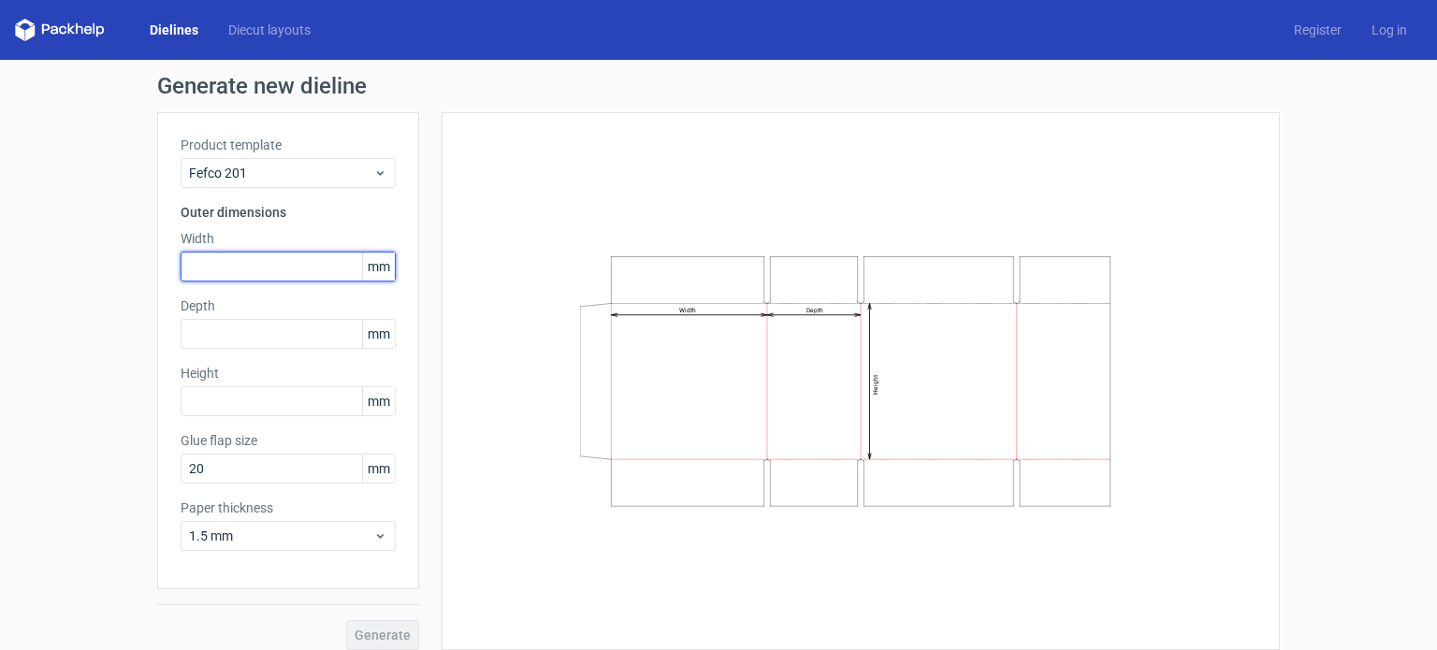
click at [278, 267] on input "text" at bounding box center [288, 267] width 215 height 30
type input "75"
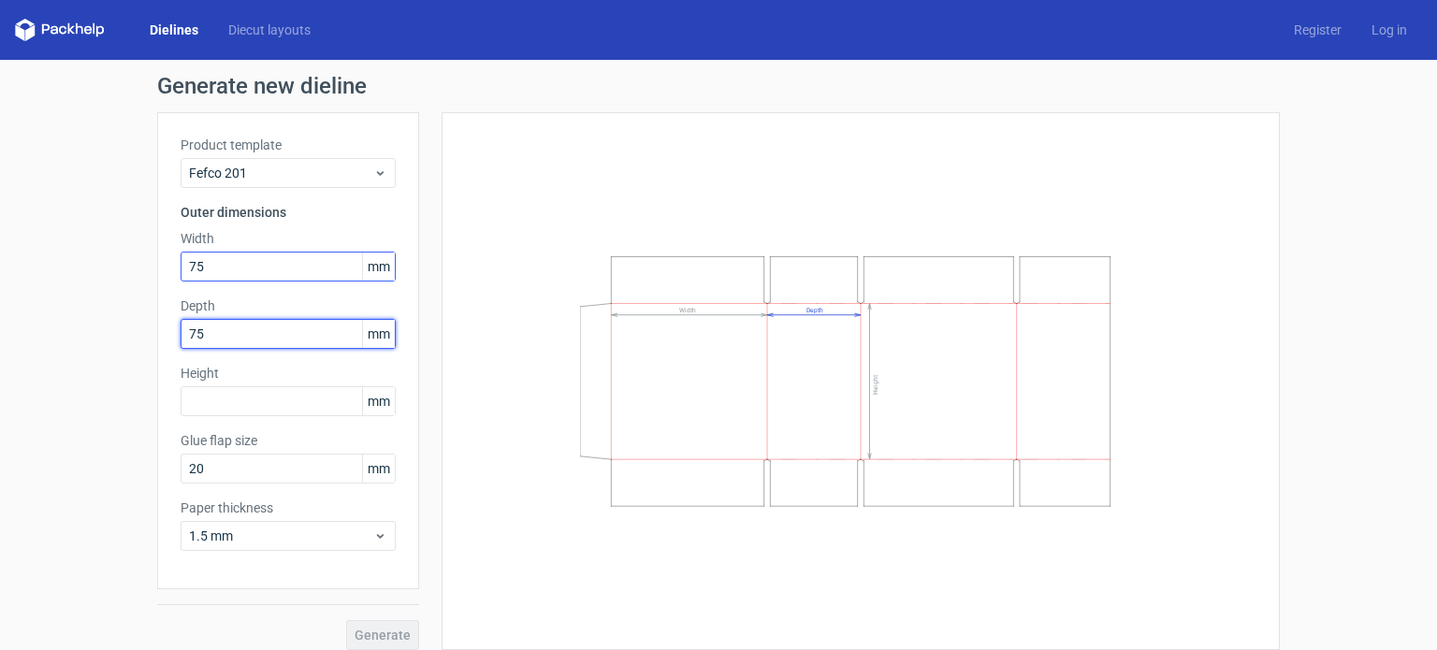
type input "75"
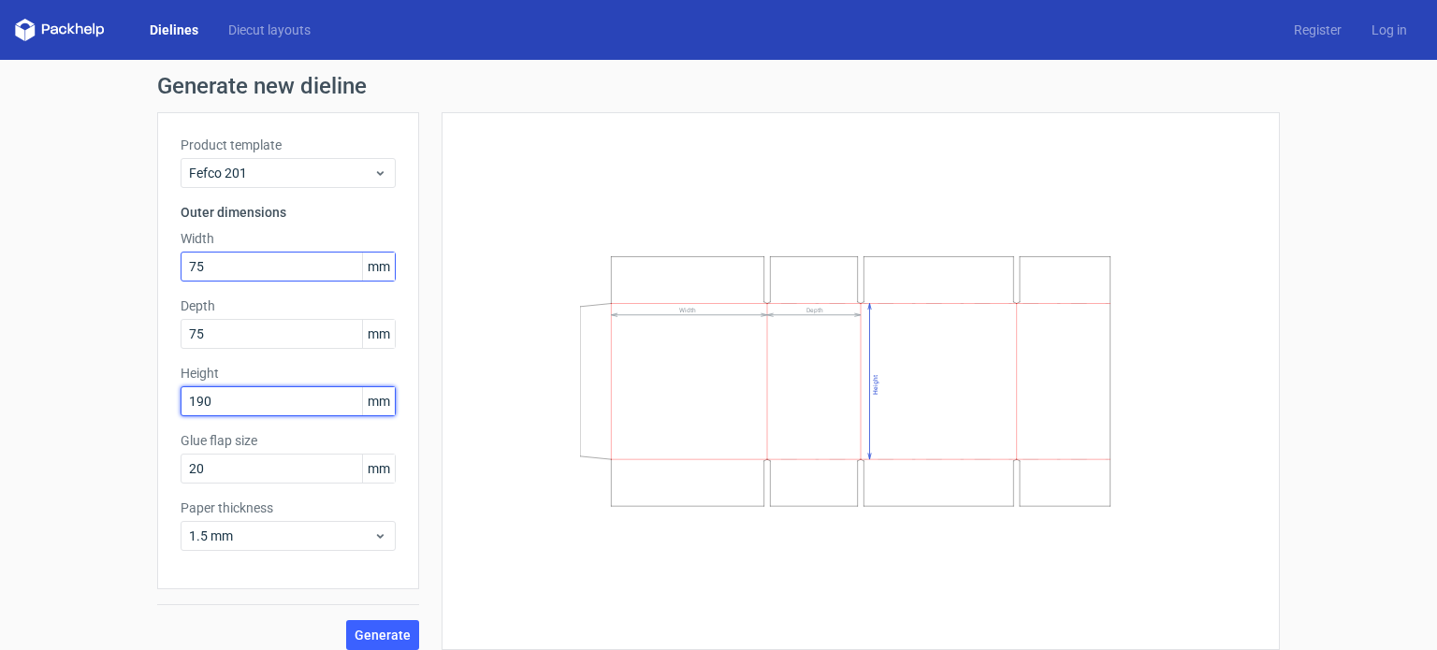
type input "190"
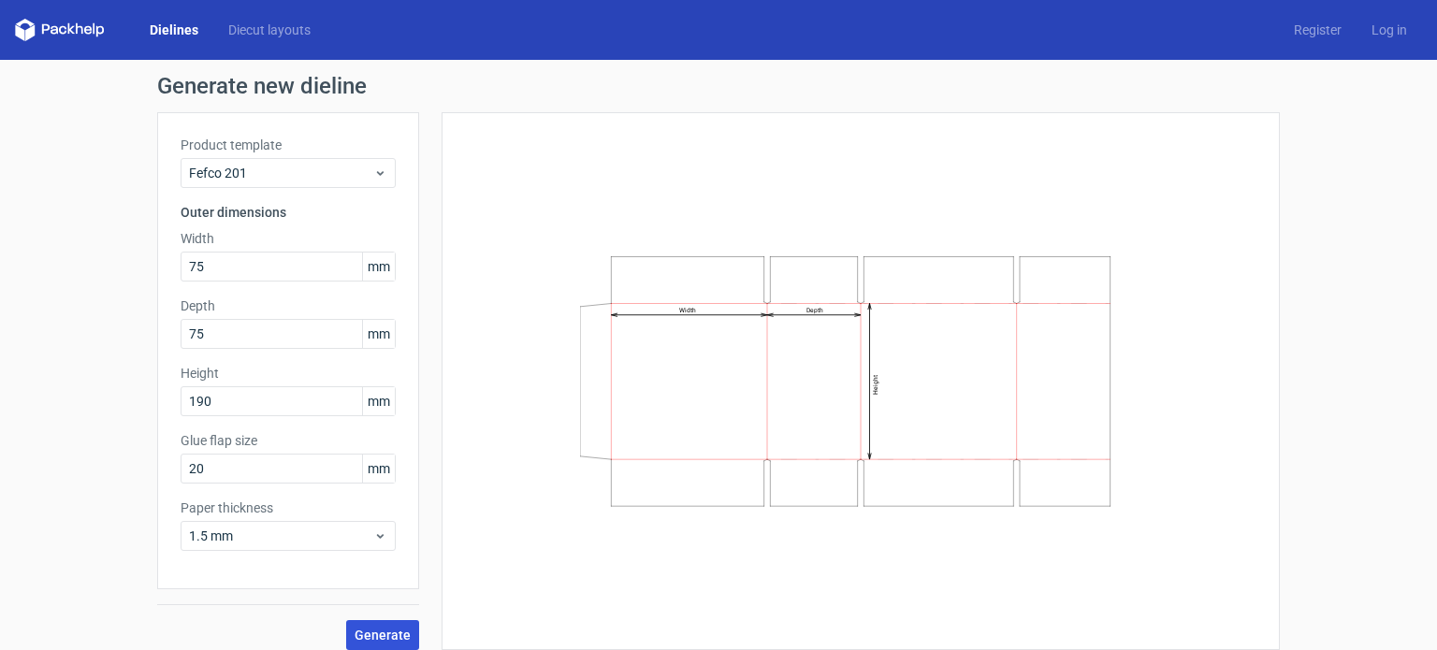
click at [380, 641] on span "Generate" at bounding box center [383, 635] width 56 height 13
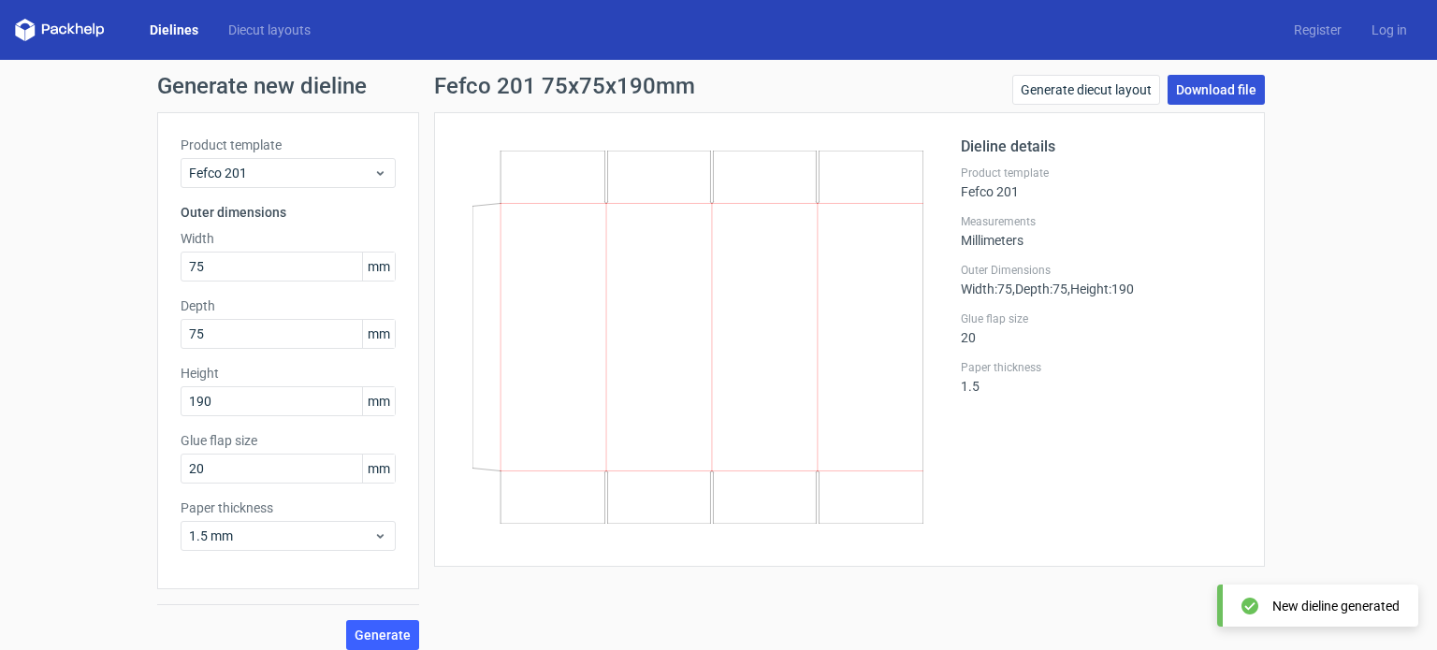
click at [1217, 97] on link "Download file" at bounding box center [1216, 90] width 97 height 30
